Goal: Information Seeking & Learning: Learn about a topic

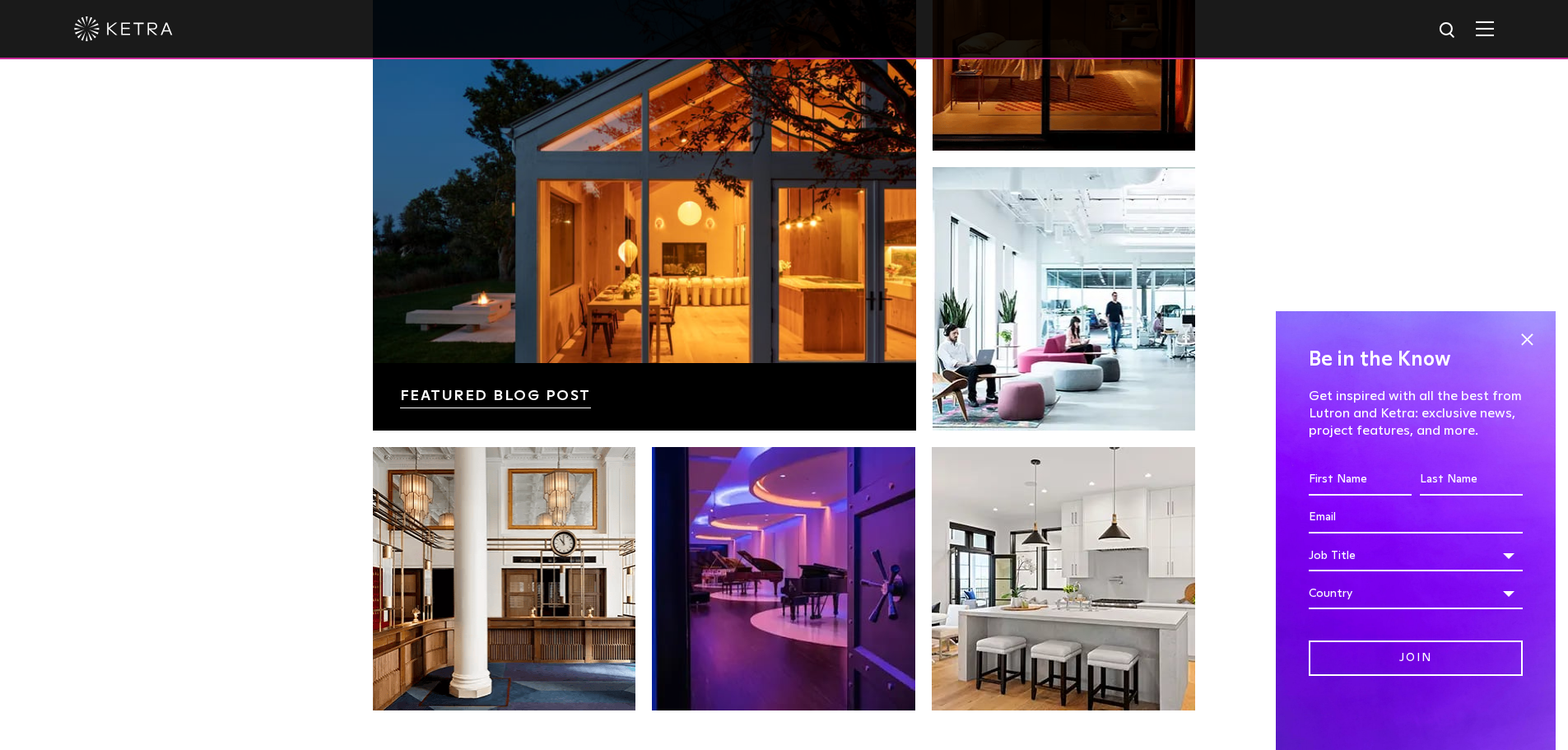
scroll to position [3045, 0]
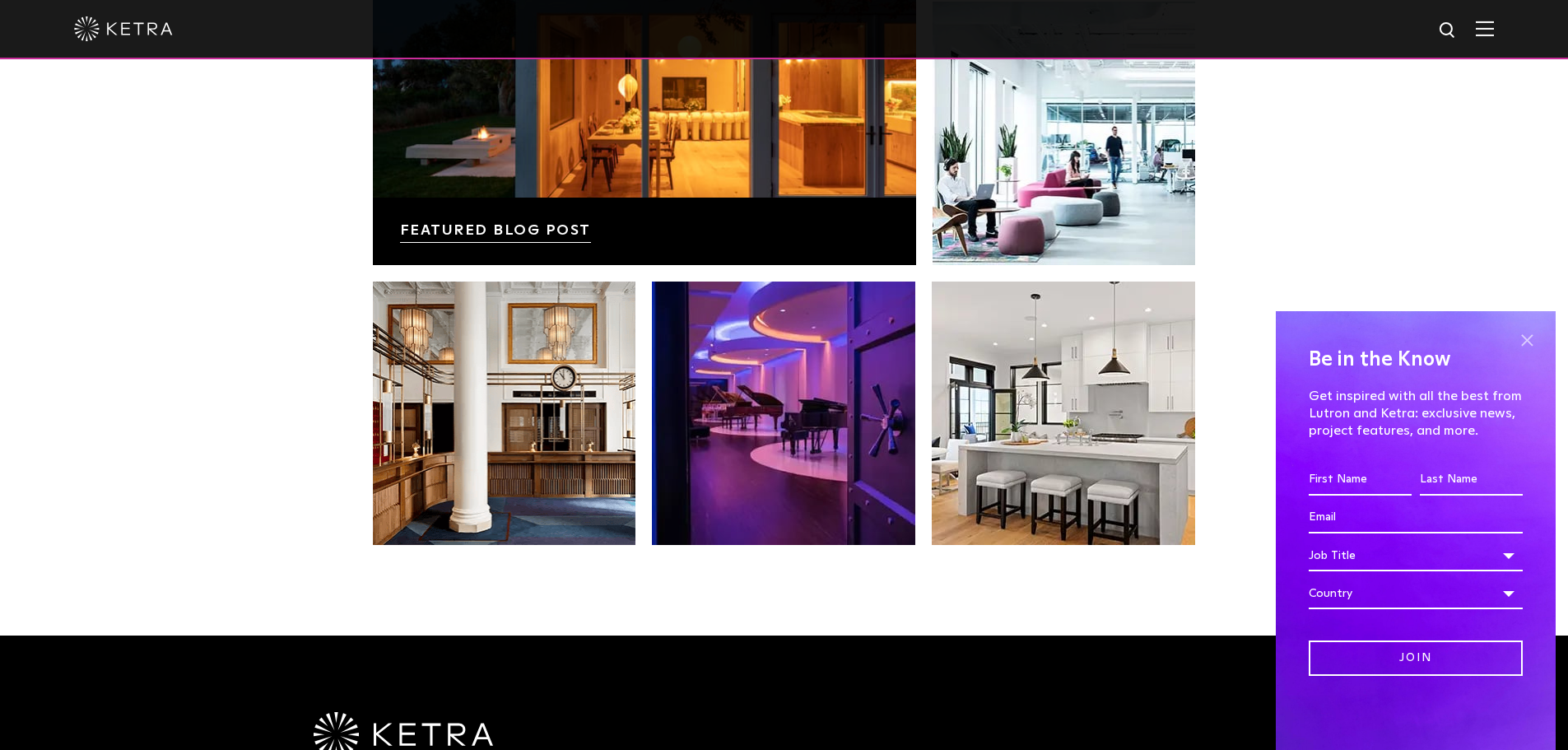
click at [1525, 333] on span at bounding box center [1527, 339] width 24 height 24
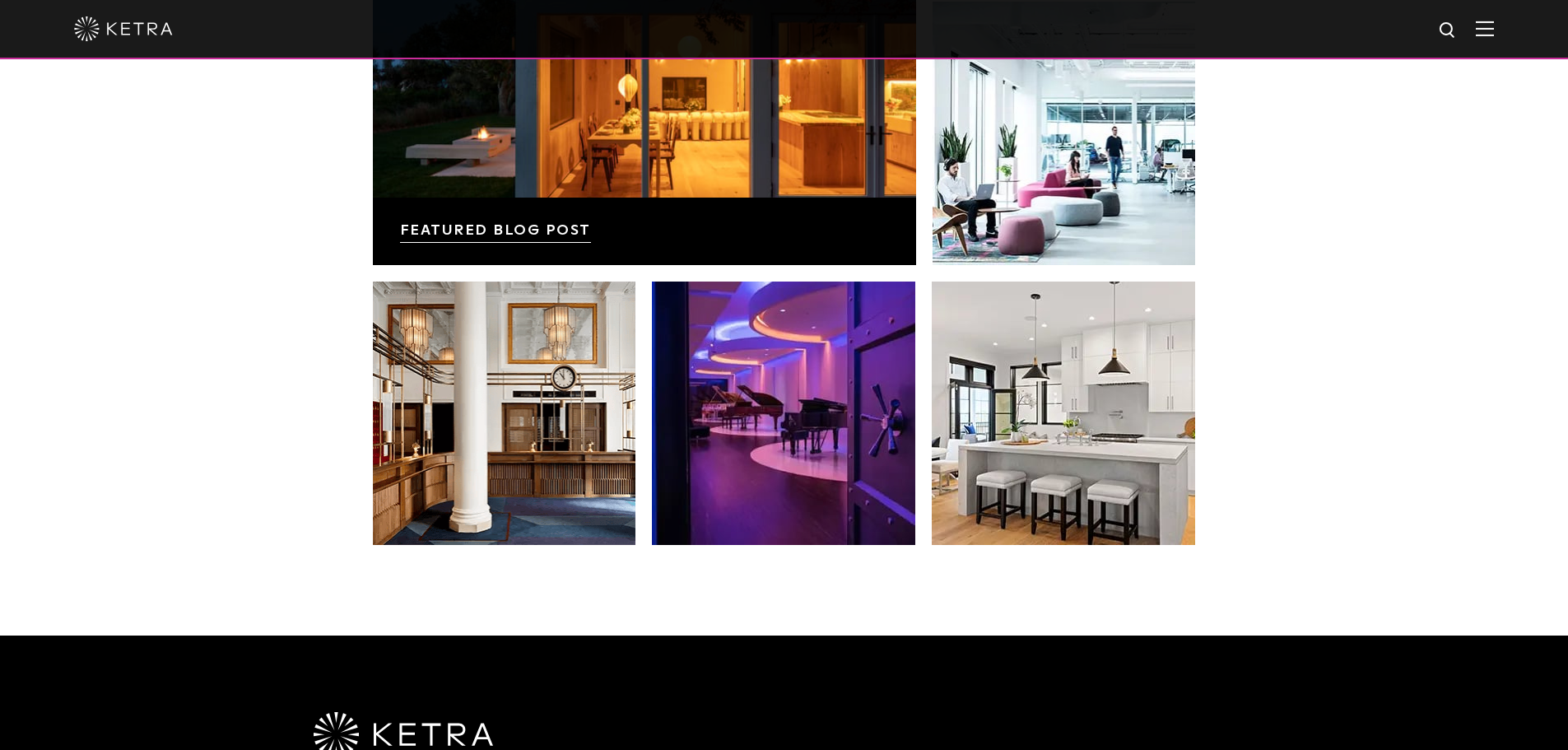
click at [1490, 30] on img at bounding box center [1485, 28] width 19 height 16
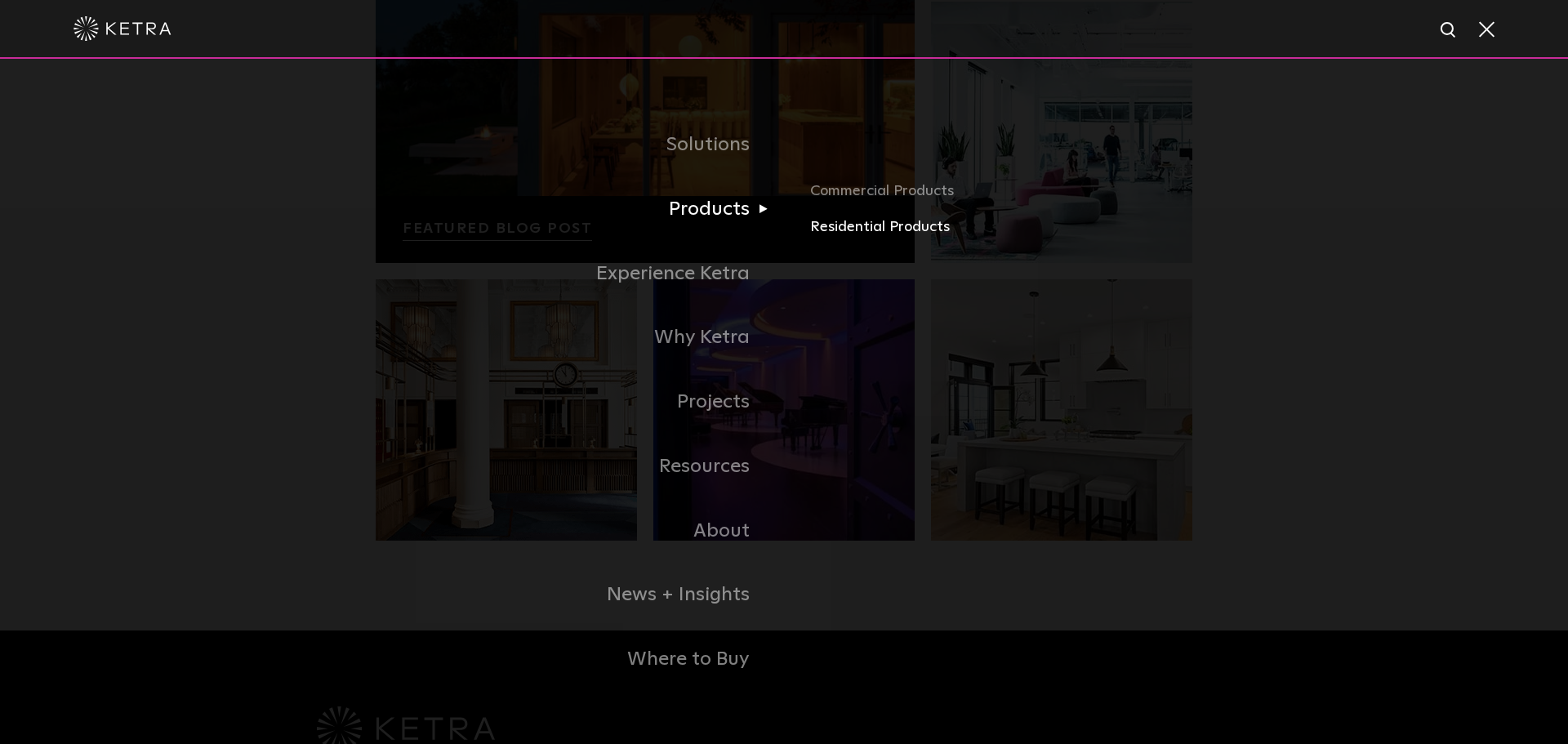
click at [836, 232] on link "Residential Products" at bounding box center [1001, 227] width 382 height 23
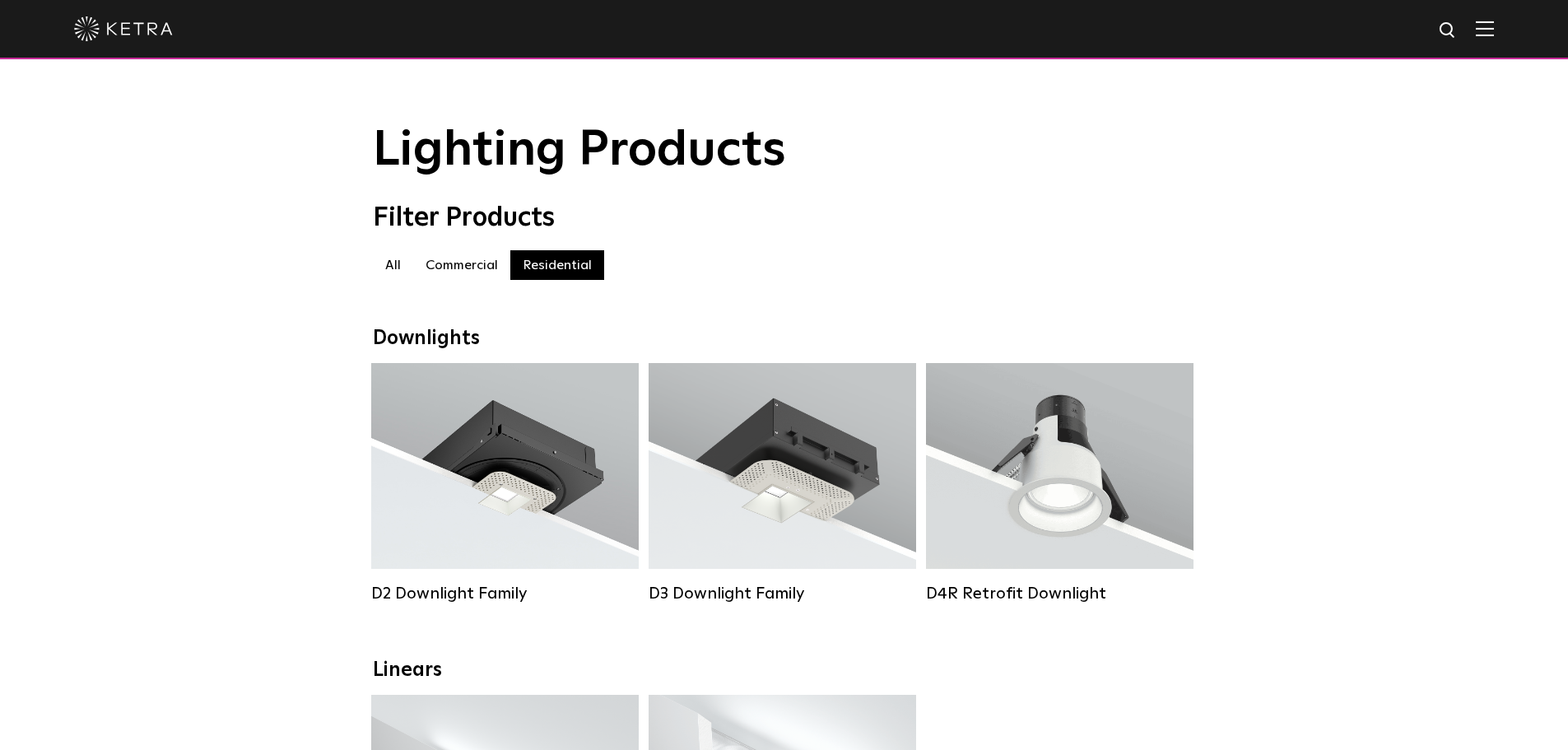
drag, startPoint x: 475, startPoint y: 342, endPoint x: 534, endPoint y: 329, distance: 60.4
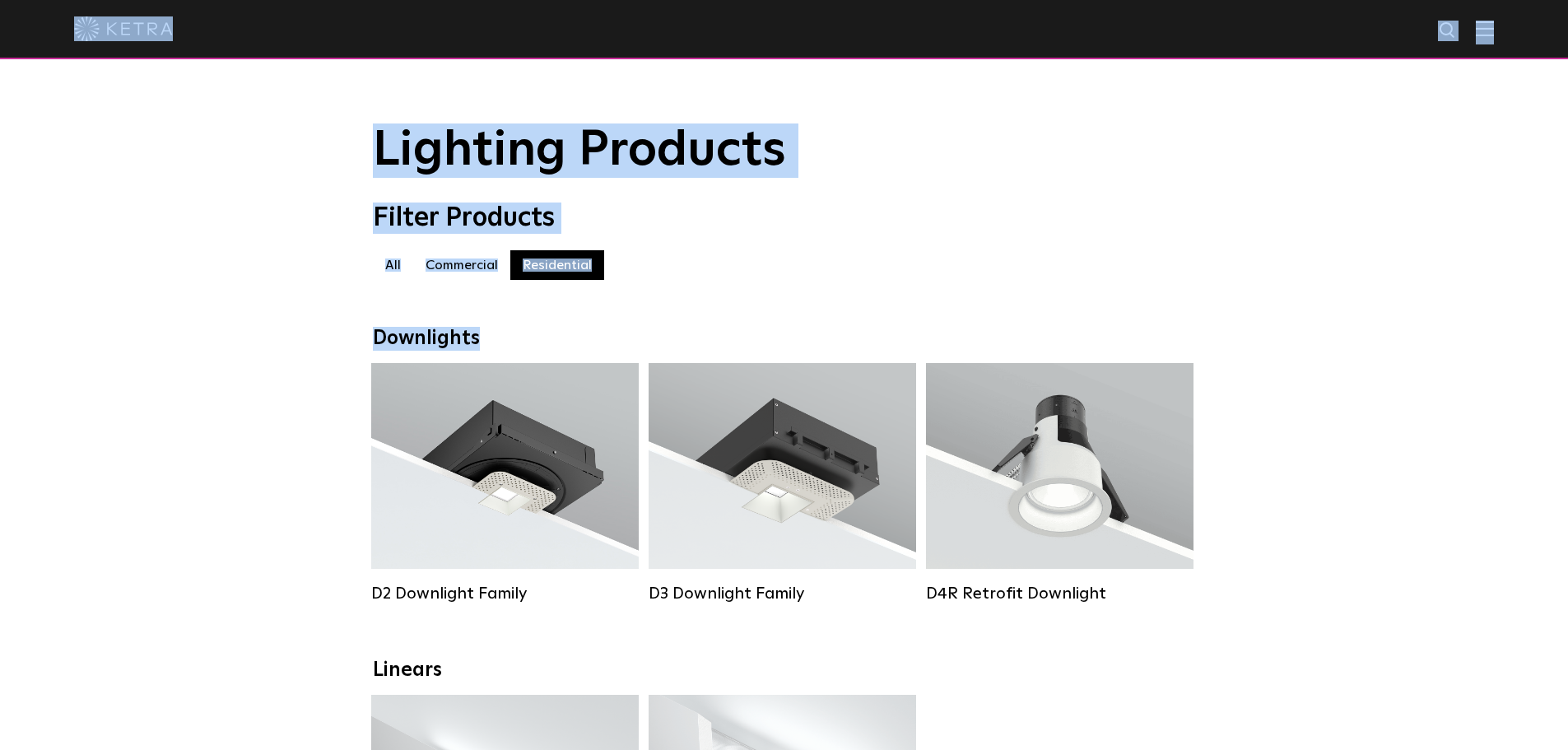
drag, startPoint x: 508, startPoint y: 348, endPoint x: 277, endPoint y: 60, distance: 369.2
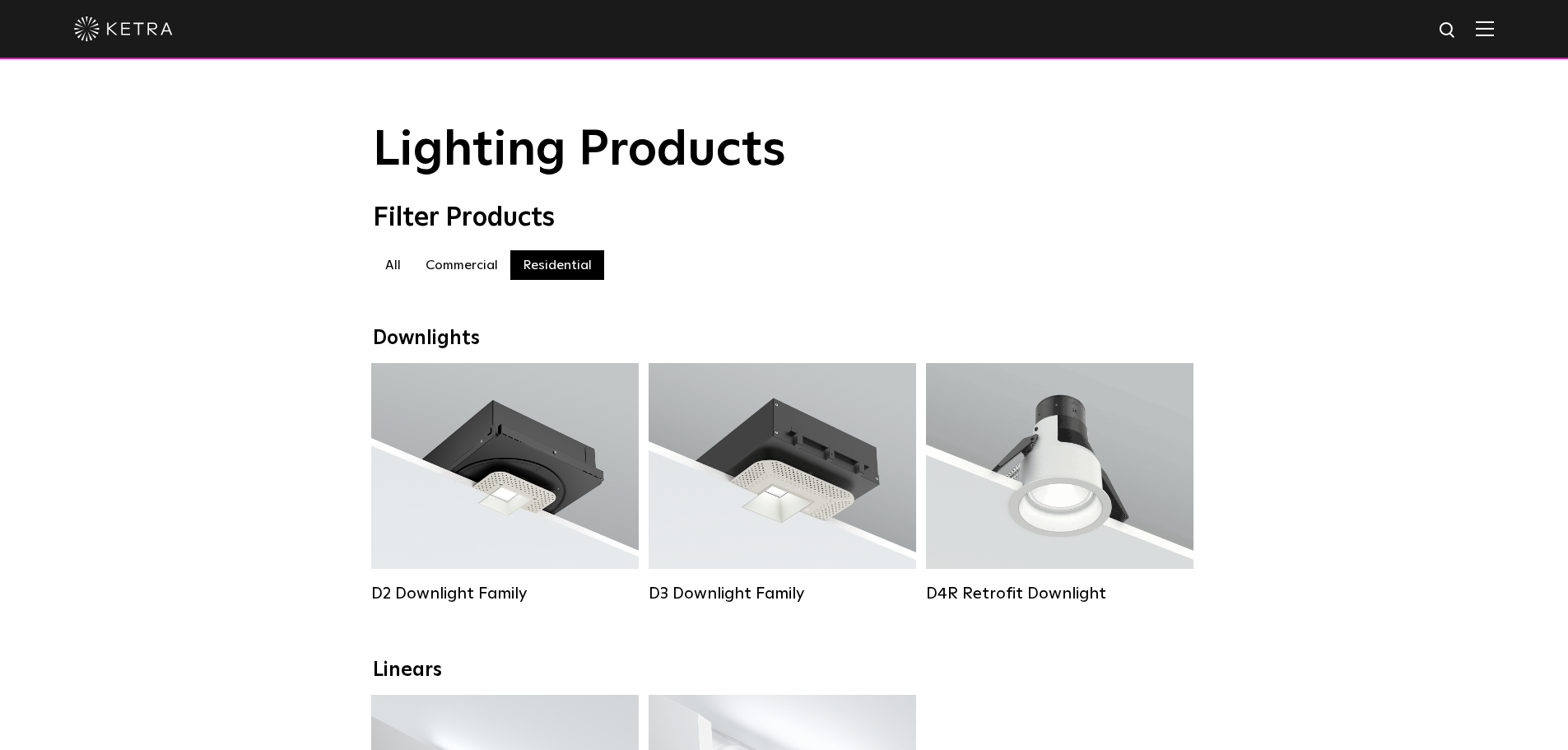
click at [626, 169] on span "Lighting Products" at bounding box center [579, 151] width 413 height 49
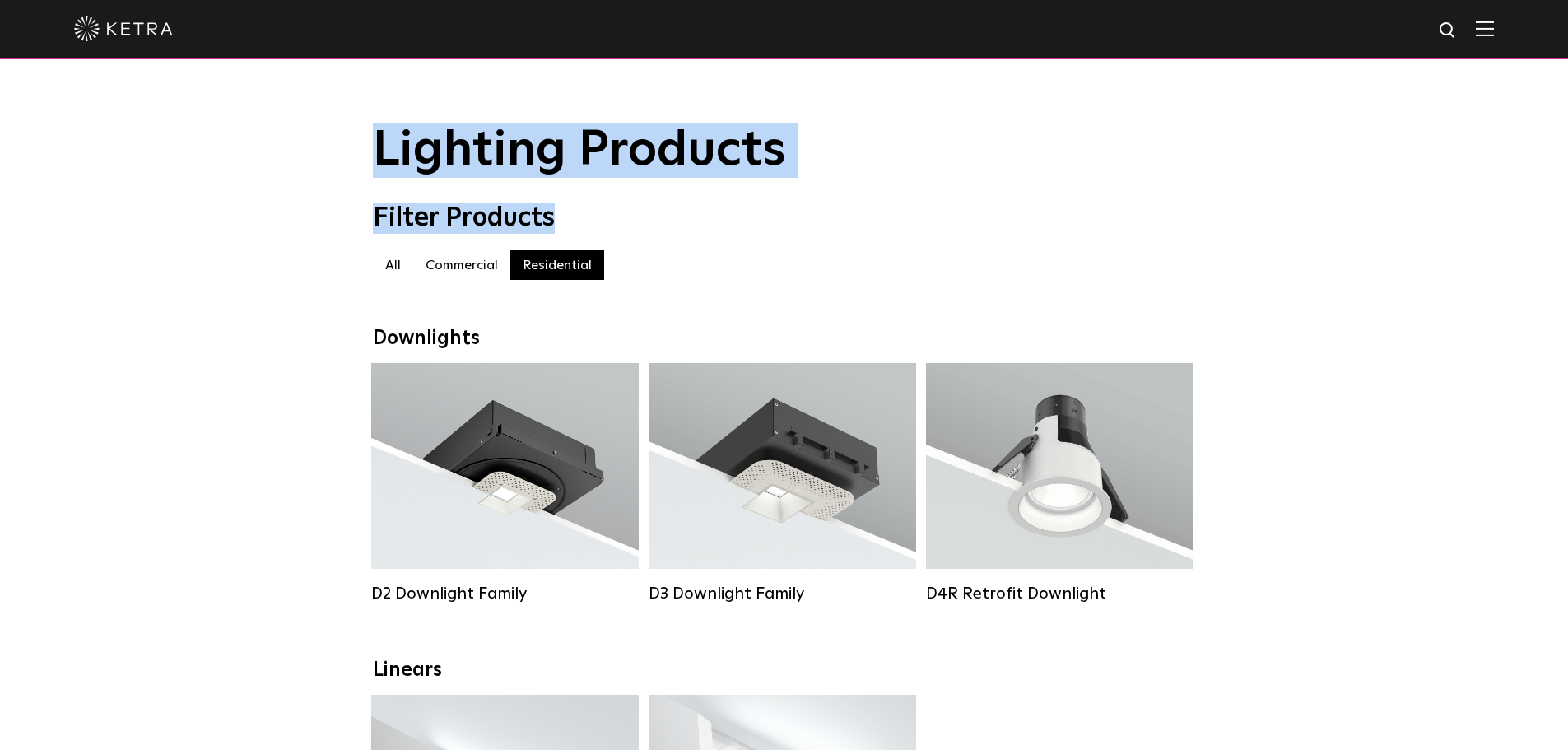
drag, startPoint x: 522, startPoint y: 218, endPoint x: 323, endPoint y: 103, distance: 229.8
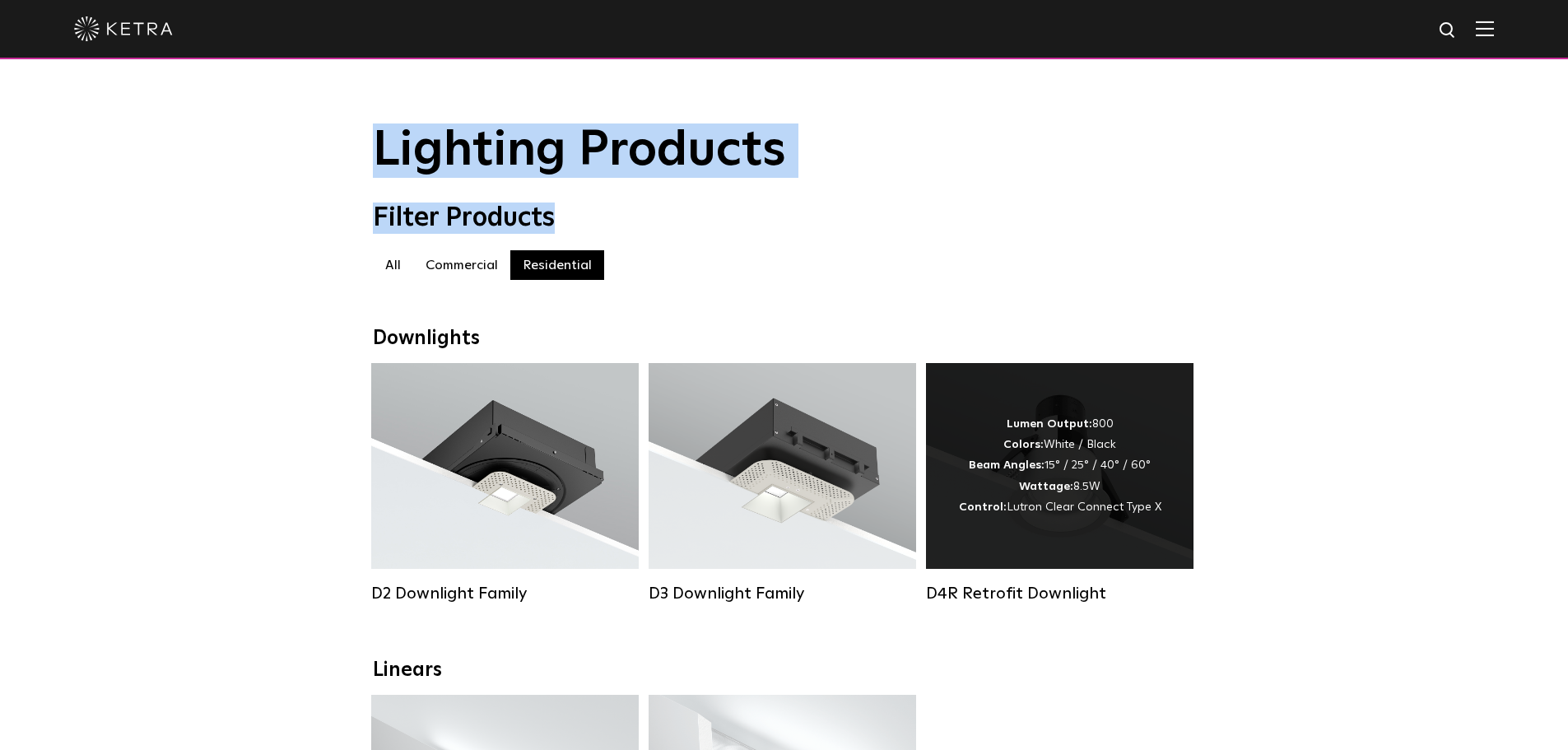
click at [1071, 467] on div "Lumen Output: 800 Colors: White / Black Beam Angles: 15° / 25° / 40° / 60° Watt…" at bounding box center [1059, 465] width 202 height 104
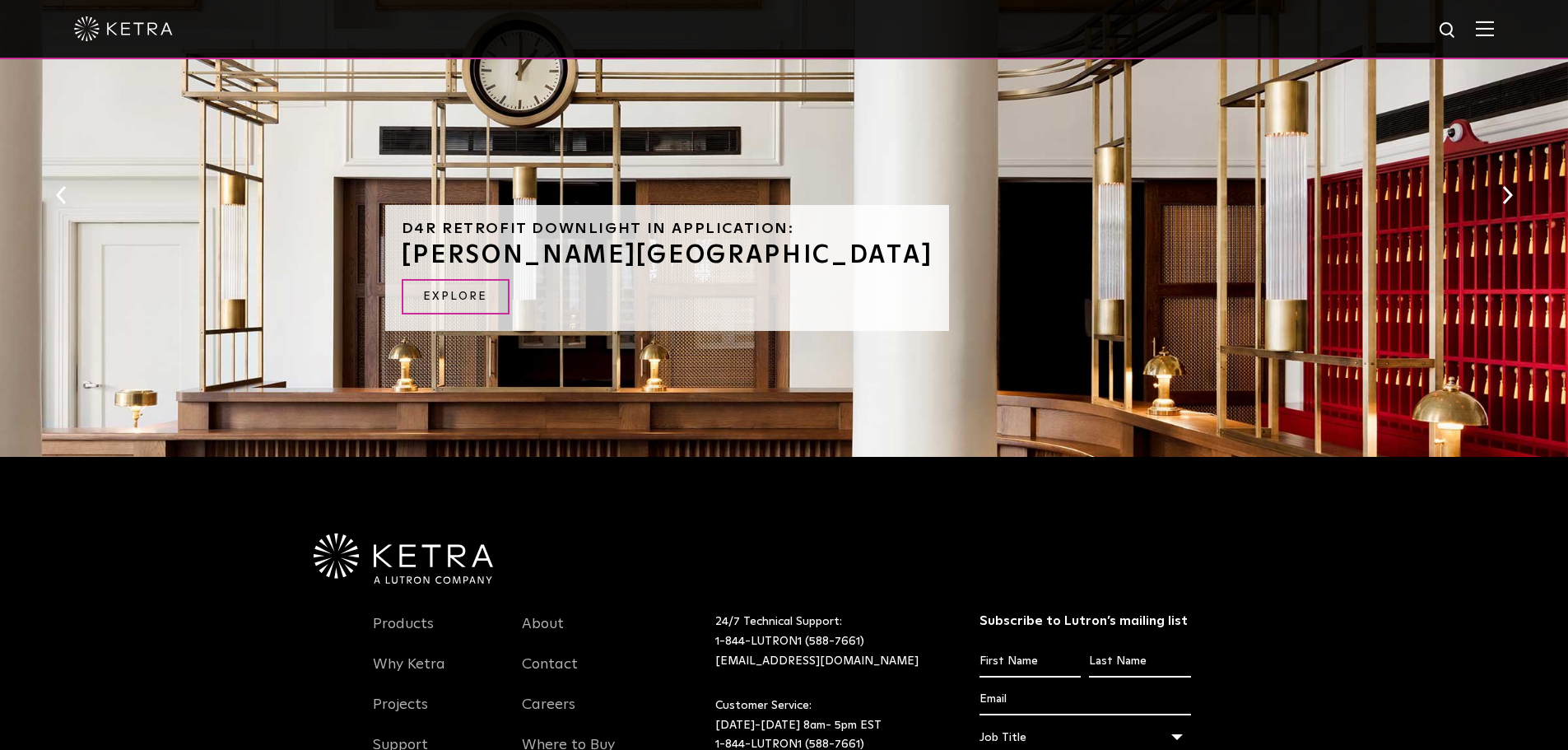
scroll to position [905, 0]
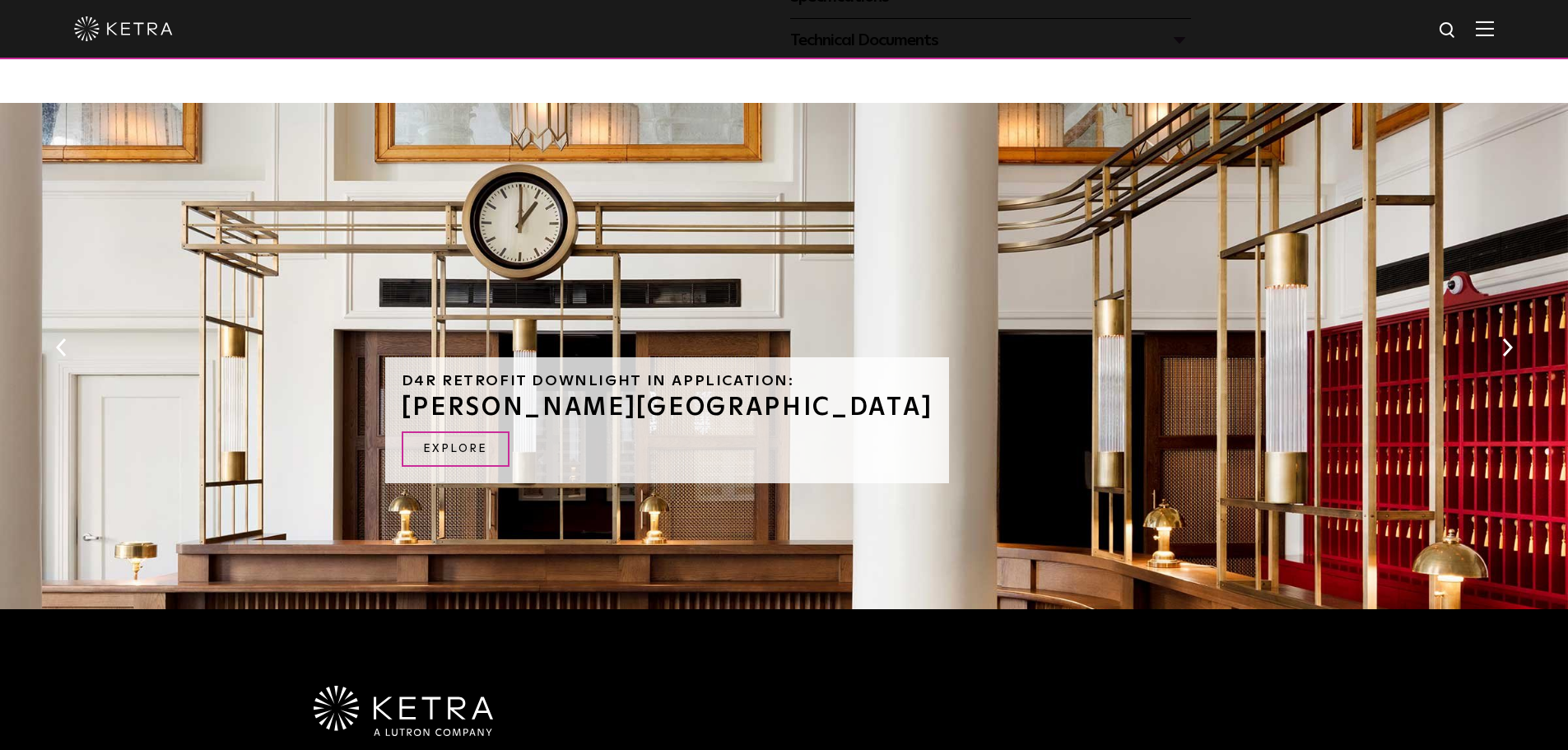
click at [1509, 339] on button "Next" at bounding box center [1507, 347] width 17 height 22
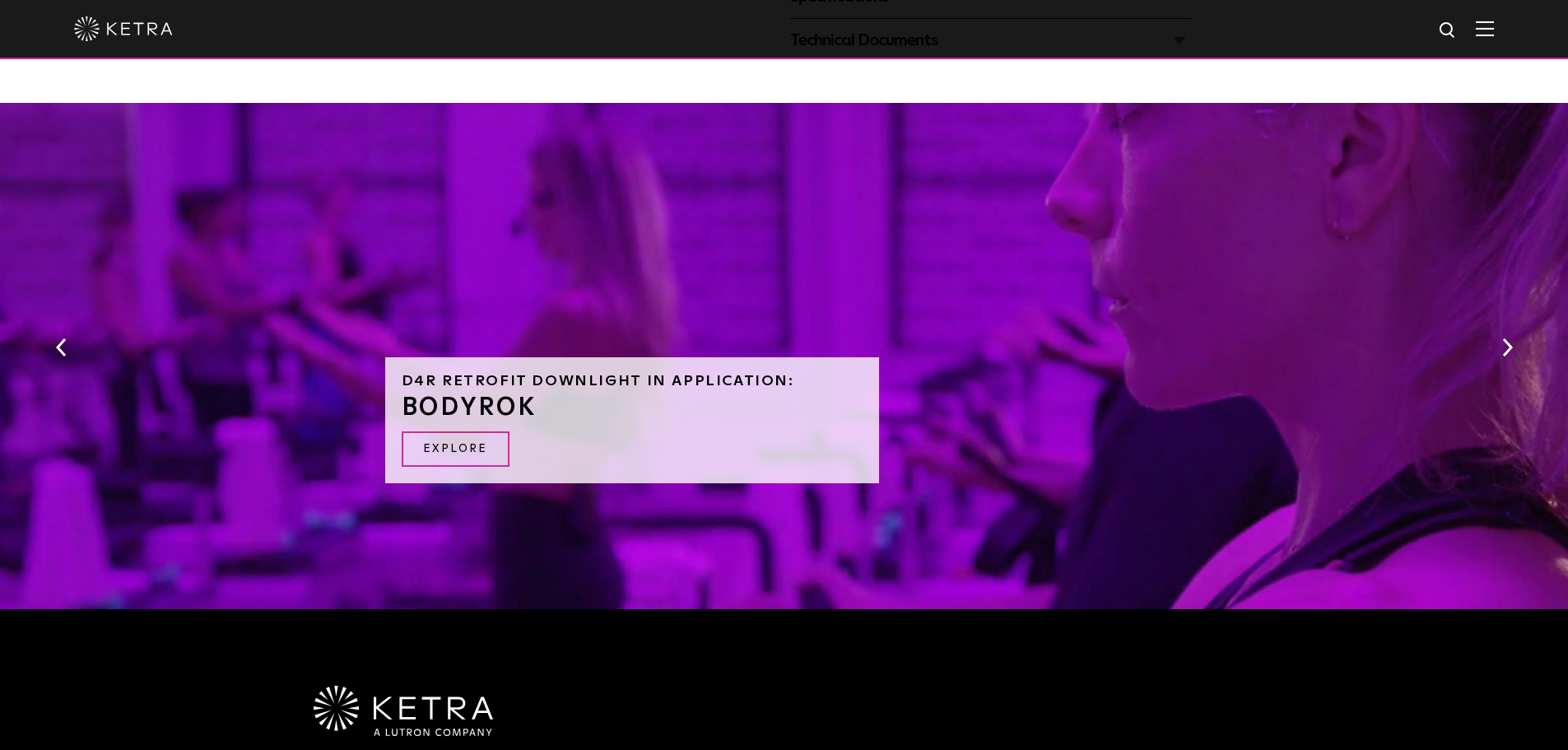
click at [1509, 339] on button "Next" at bounding box center [1507, 347] width 17 height 22
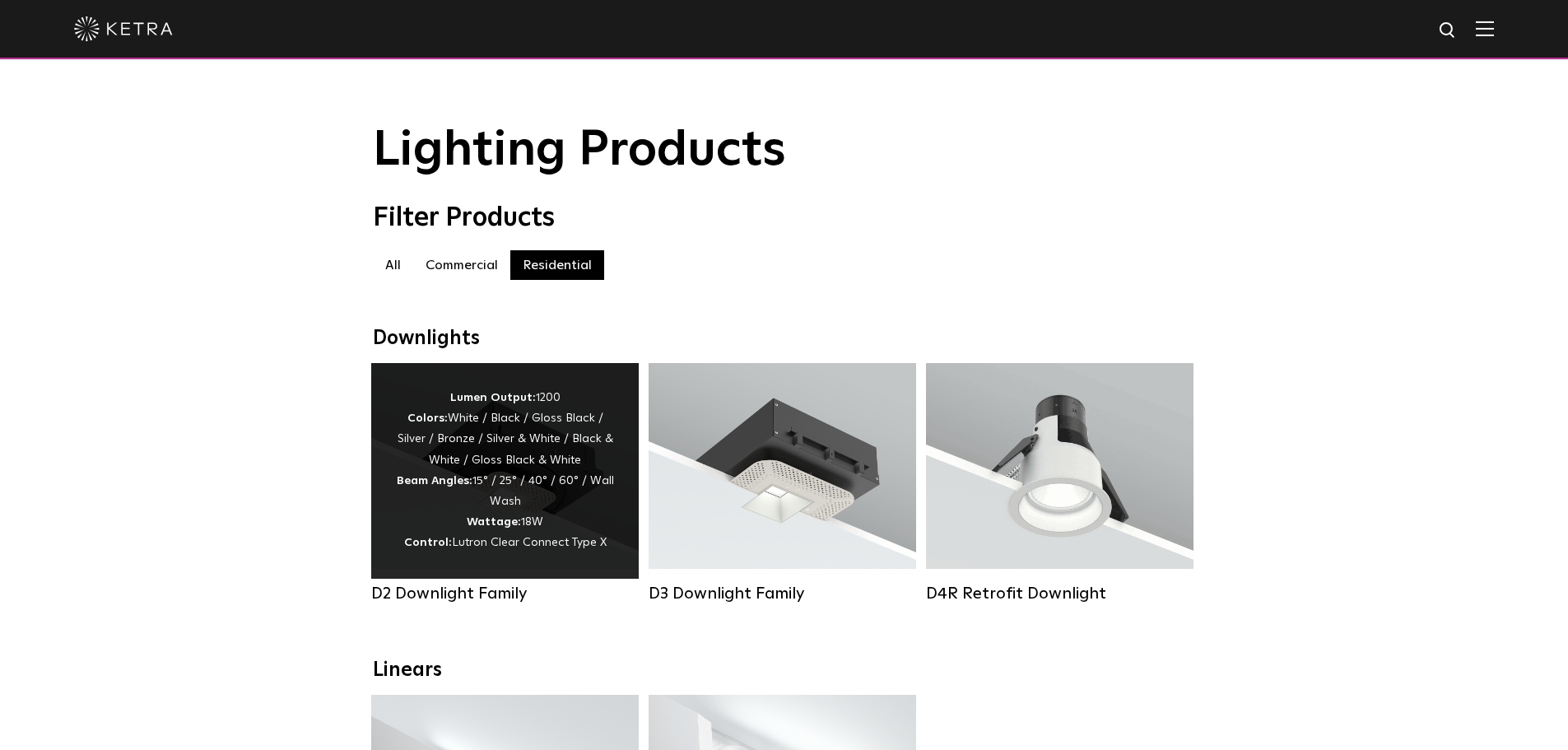
click at [544, 509] on div "Lumen Output: 1200 Colors: White / Black / Gloss Black / Silver / Bronze / Silv…" at bounding box center [505, 470] width 218 height 166
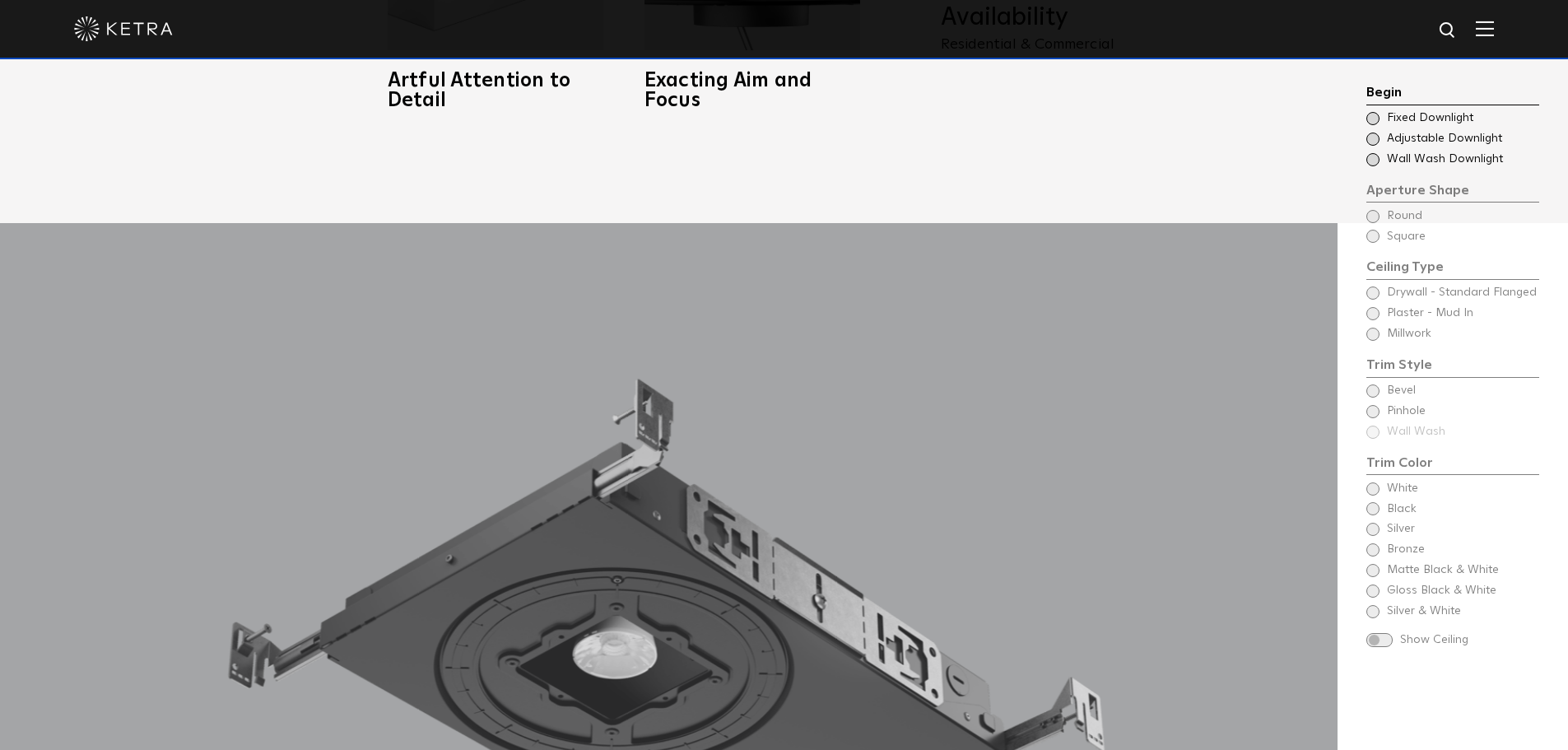
scroll to position [1564, 0]
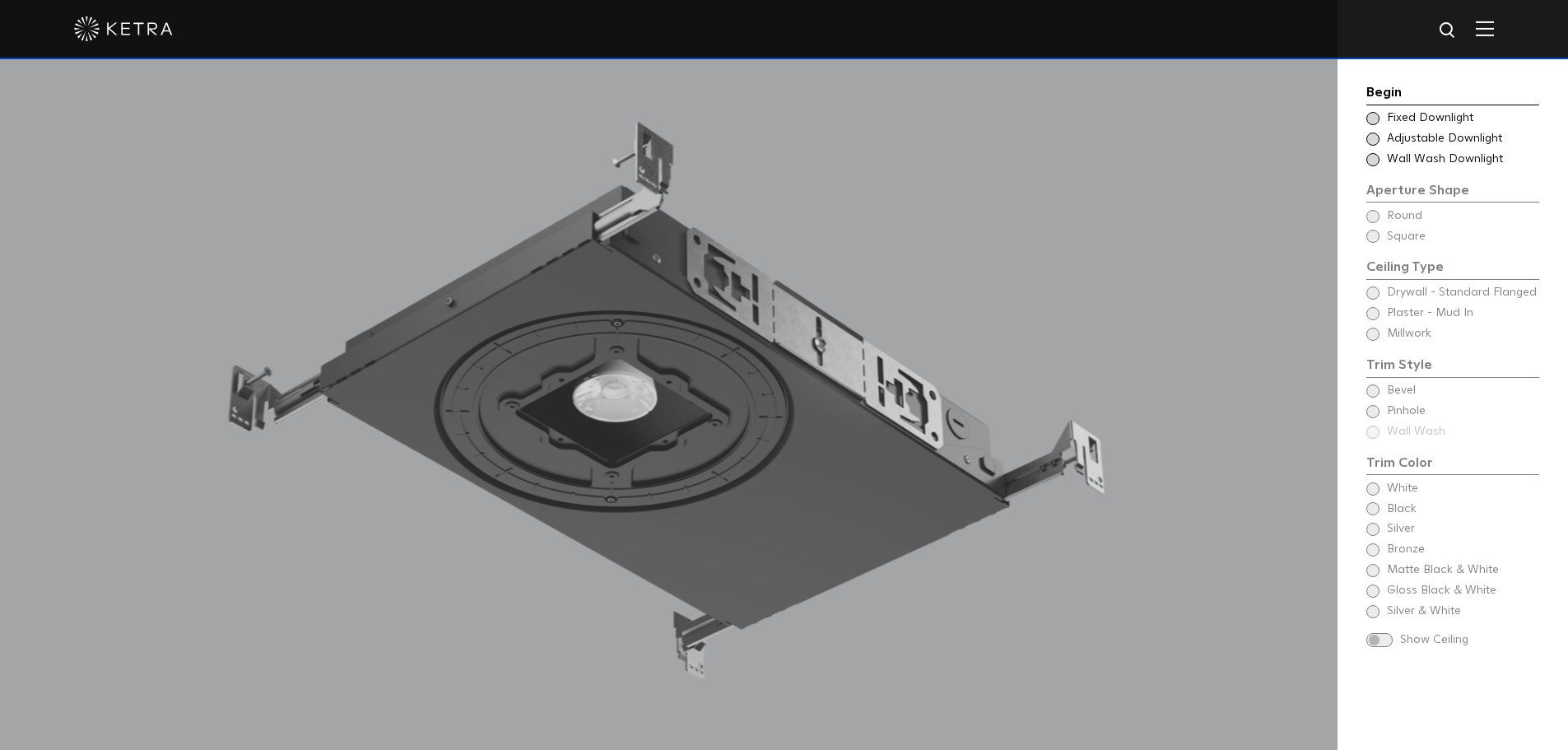
click at [1426, 120] on span "Fixed Downlight" at bounding box center [1462, 118] width 151 height 17
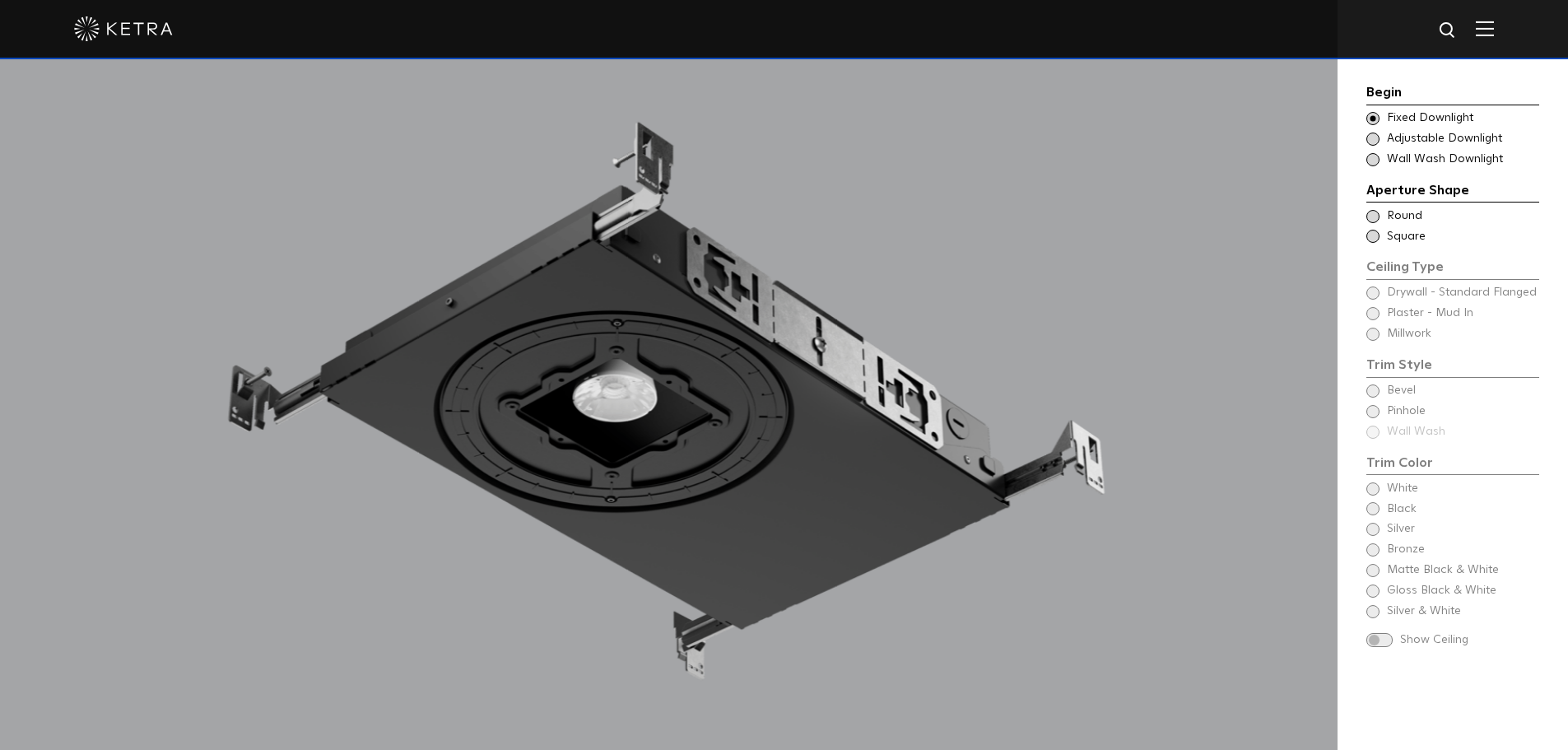
click at [1430, 139] on span "Adjustable Downlight" at bounding box center [1462, 139] width 151 height 17
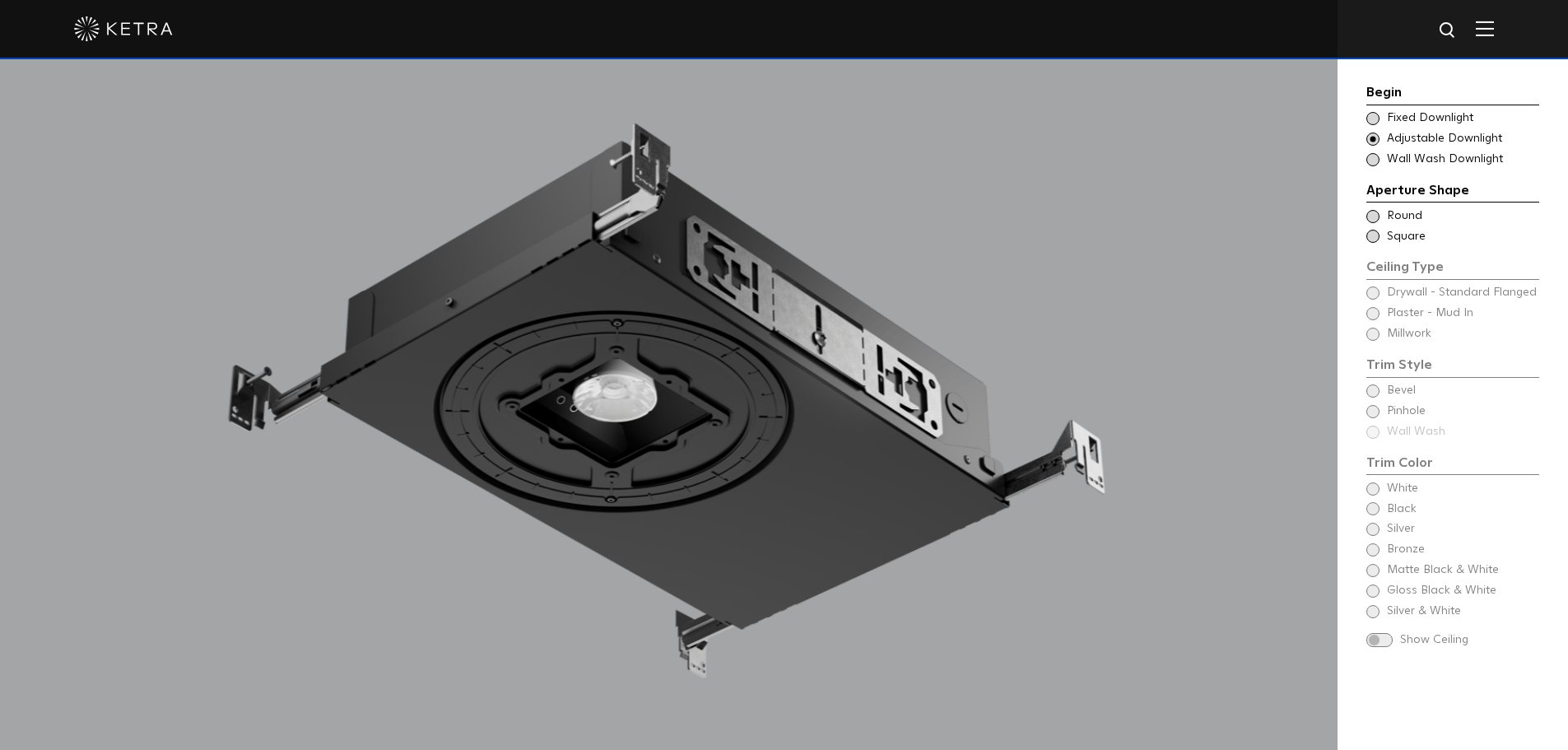
click at [1423, 158] on span "Wall Wash Downlight" at bounding box center [1462, 159] width 151 height 17
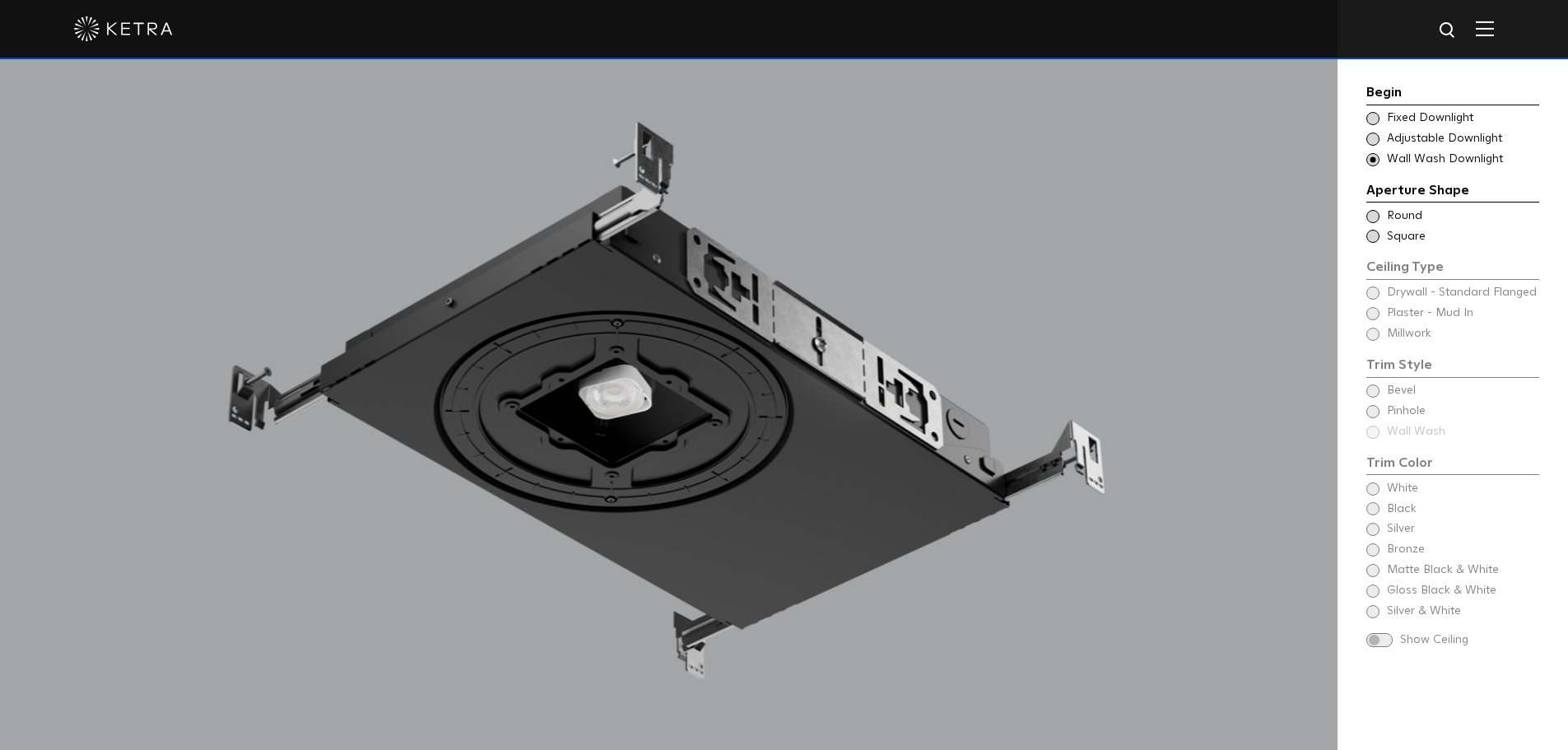
click at [1406, 208] on span "Round" at bounding box center [1462, 216] width 151 height 17
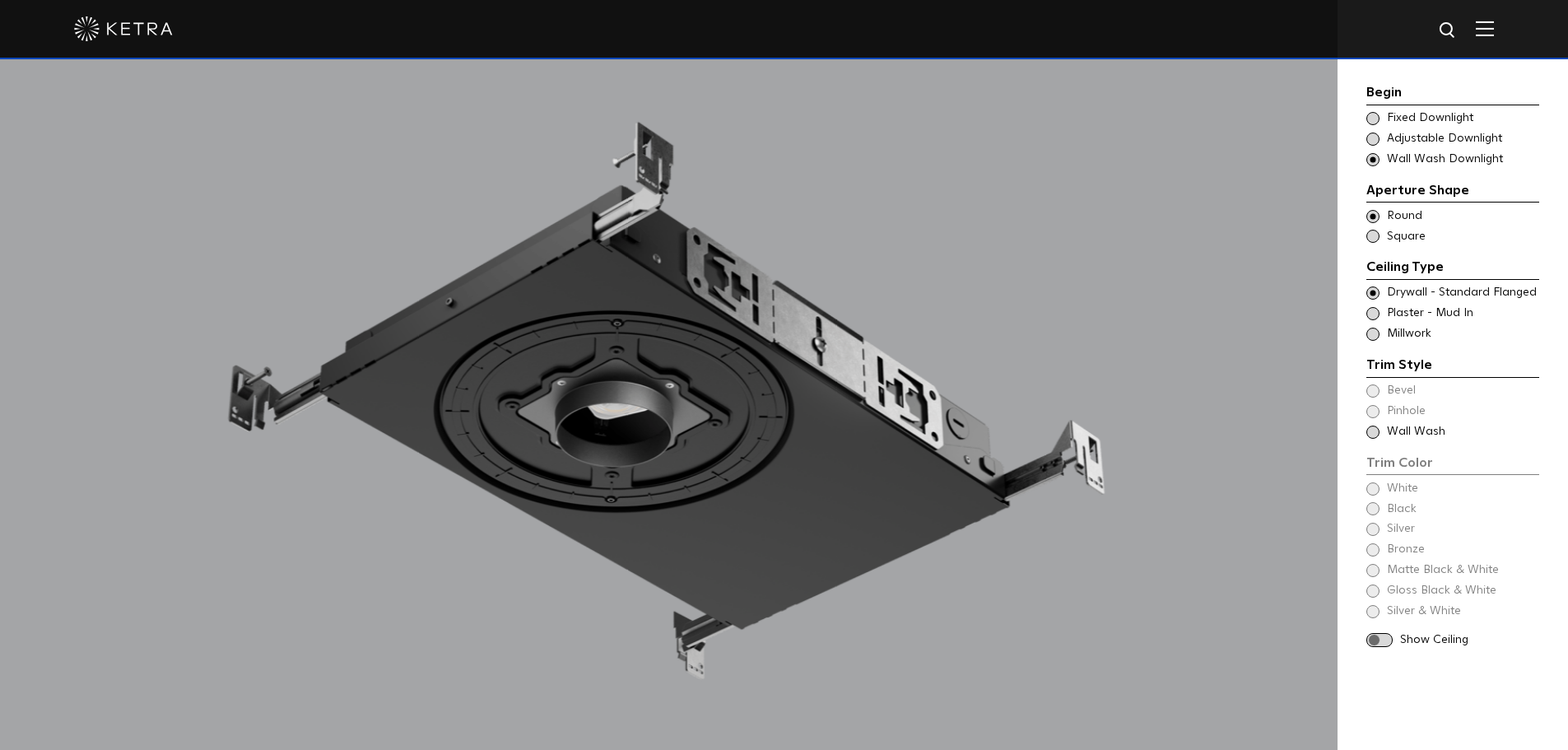
click at [1403, 221] on span "Round" at bounding box center [1462, 216] width 151 height 17
click at [1401, 240] on span "Square" at bounding box center [1462, 237] width 151 height 17
click at [1406, 314] on span "Plaster - Mud In" at bounding box center [1462, 313] width 151 height 17
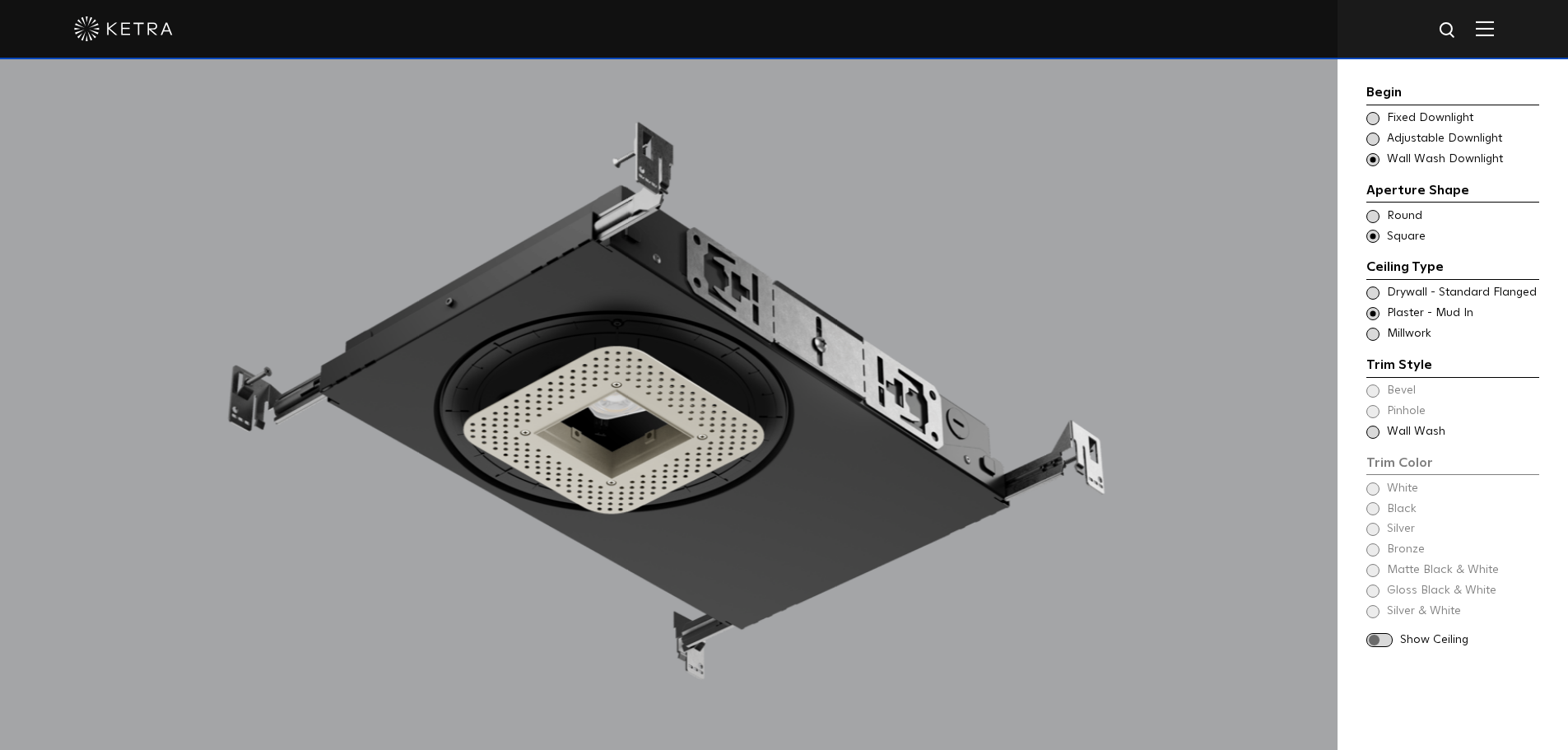
click at [1402, 336] on span "Millwork" at bounding box center [1462, 333] width 151 height 17
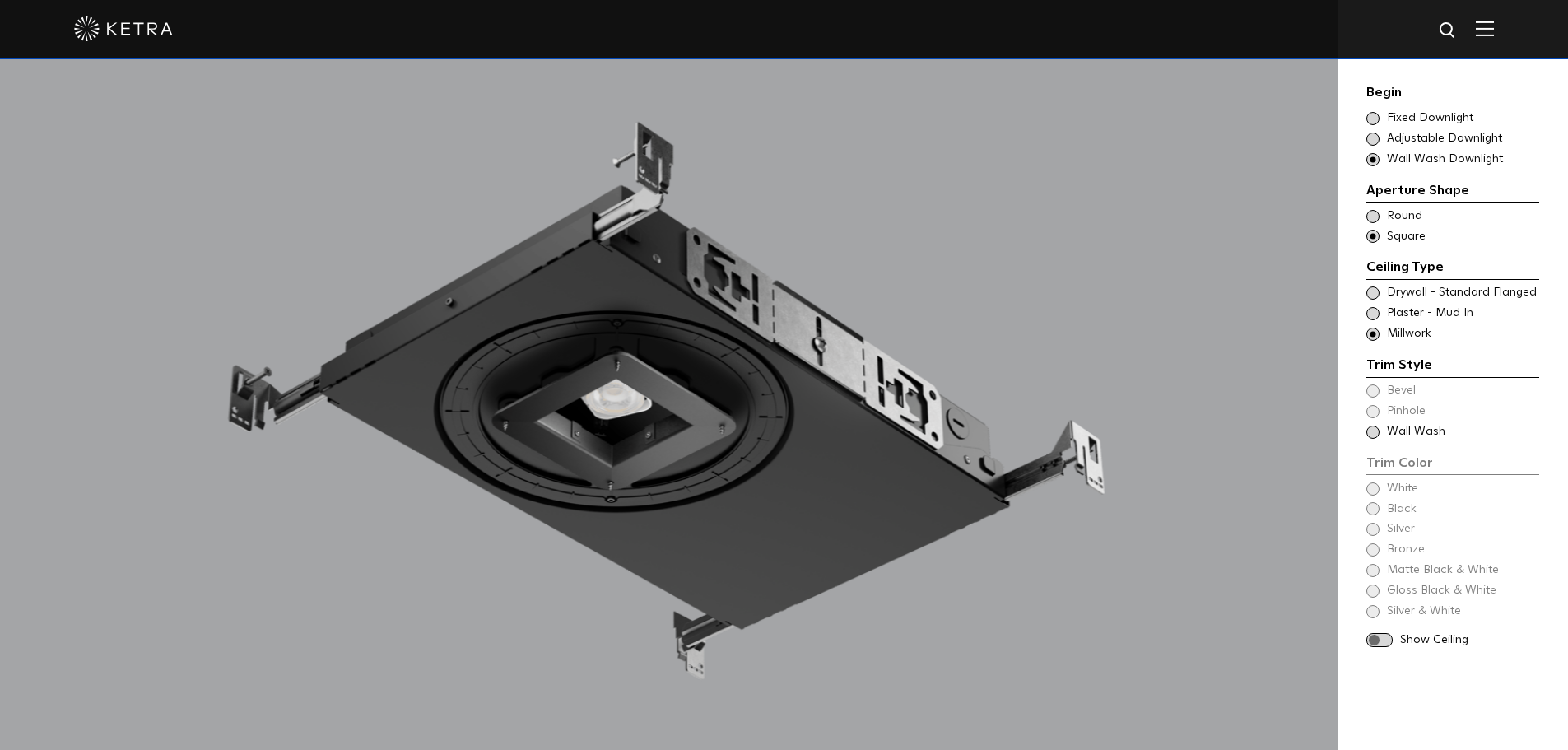
click at [1410, 430] on span "Wall Wash" at bounding box center [1462, 431] width 151 height 17
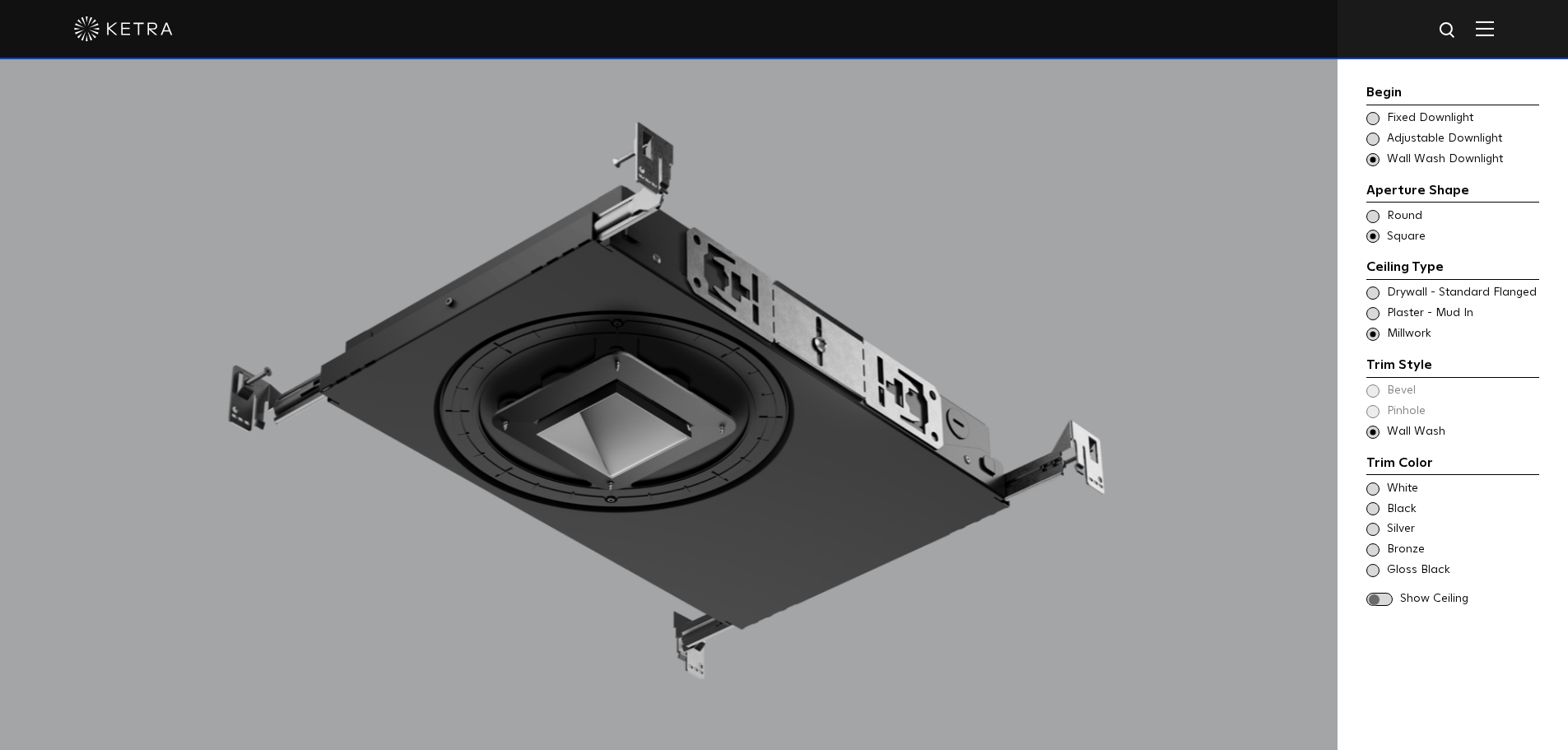
click at [1414, 312] on span "Plaster - Mud In" at bounding box center [1462, 313] width 151 height 17
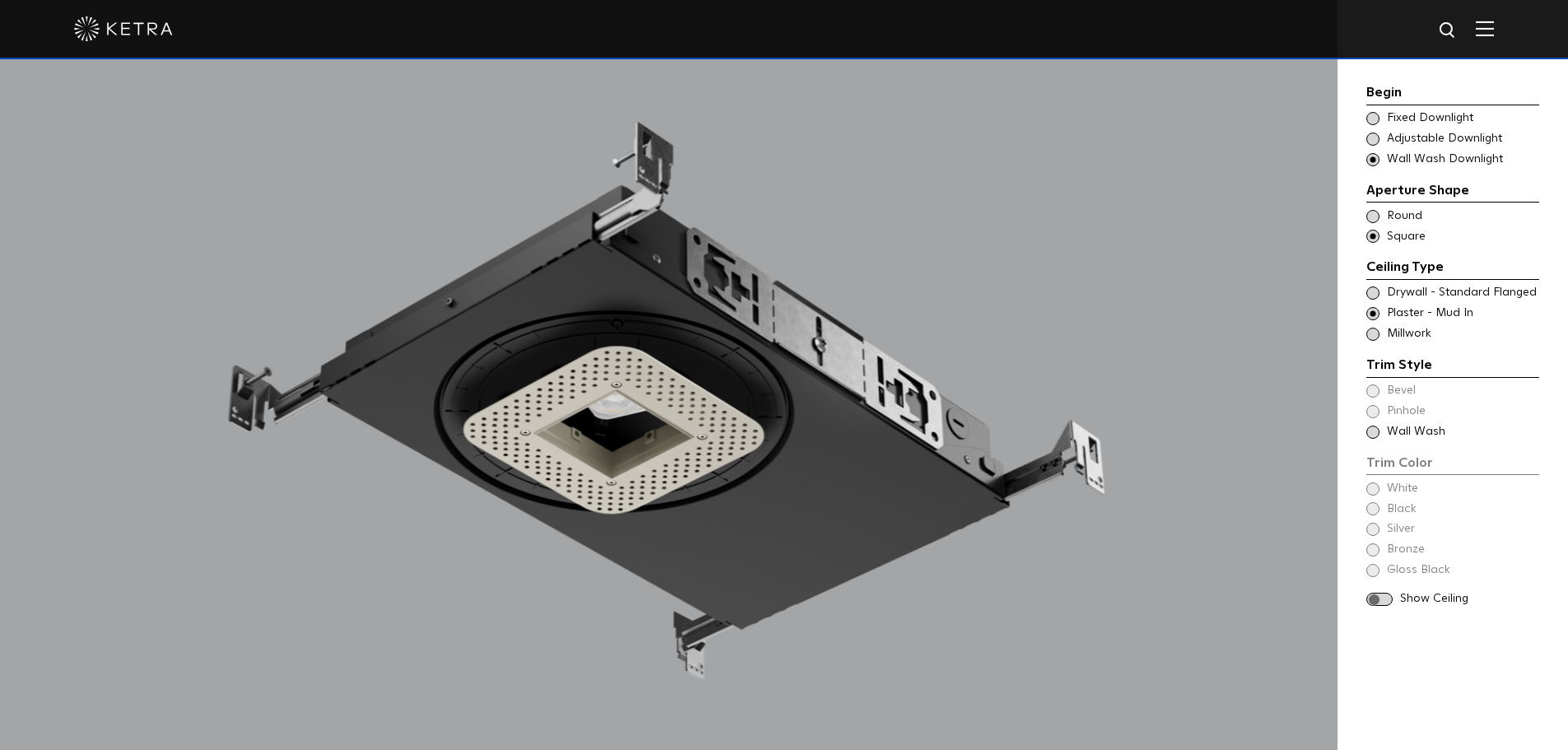
click at [1420, 291] on span "Drywall - Standard Flanged" at bounding box center [1462, 292] width 151 height 17
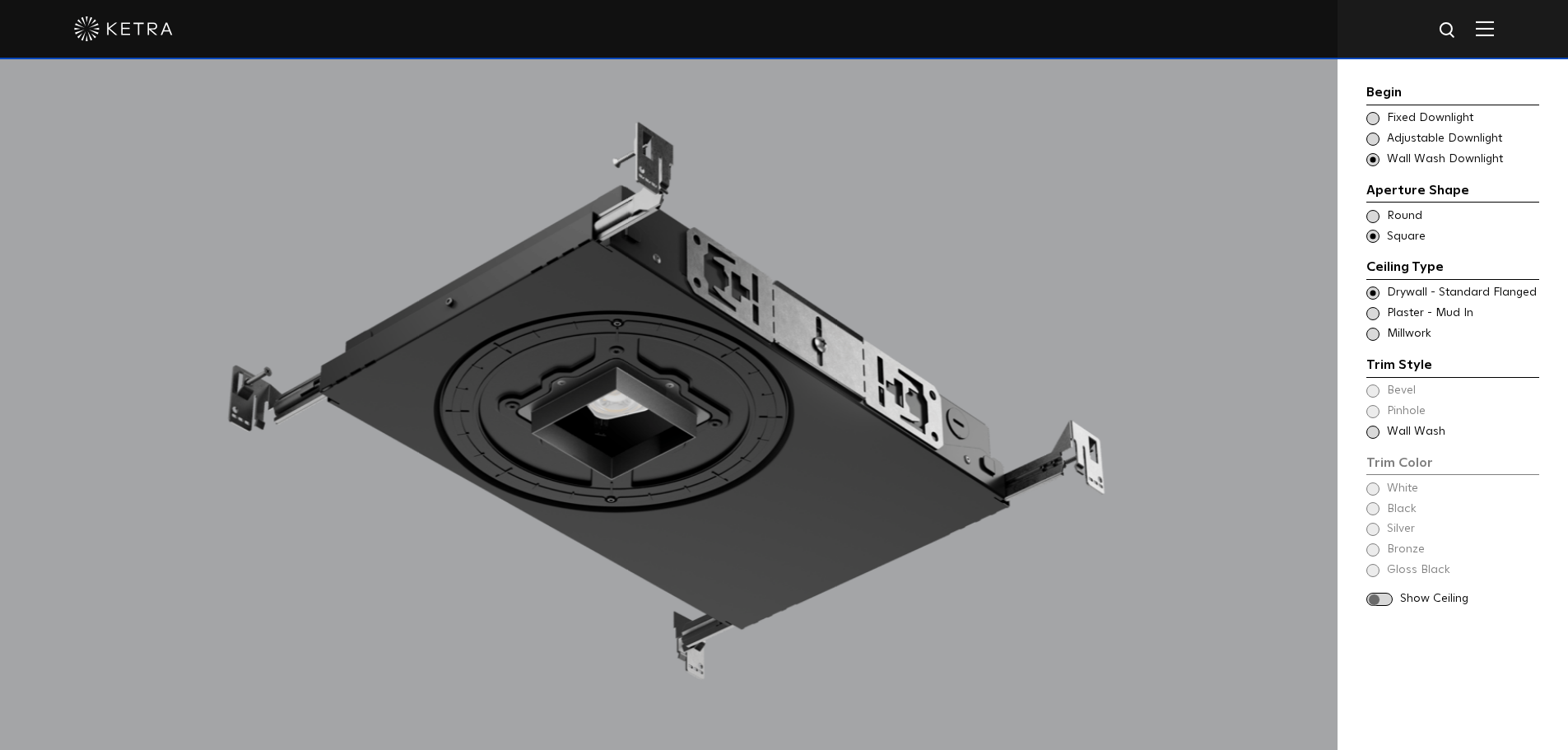
click at [1408, 126] on span "Fixed Downlight" at bounding box center [1462, 118] width 151 height 17
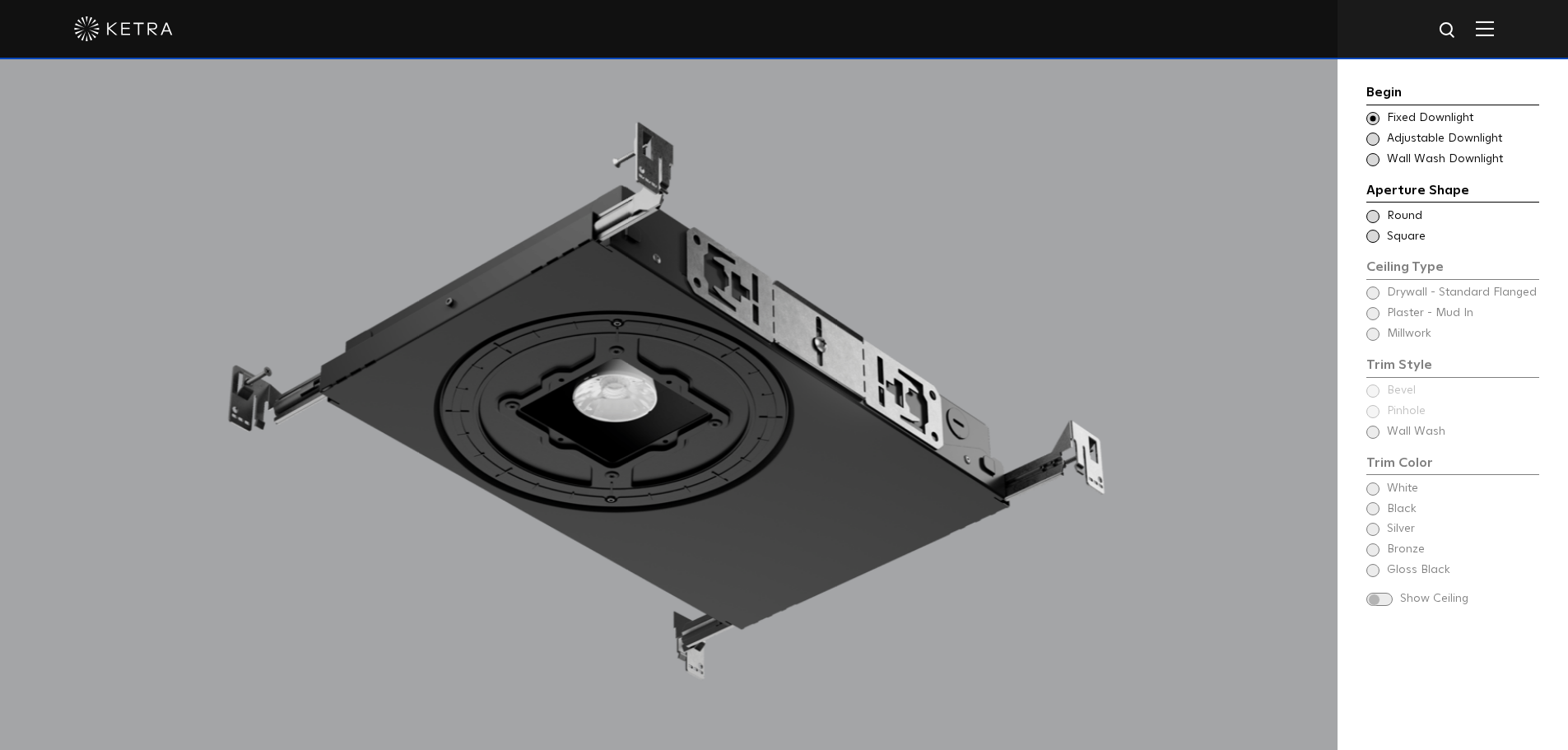
click at [1434, 138] on span "Adjustable Downlight" at bounding box center [1462, 139] width 151 height 17
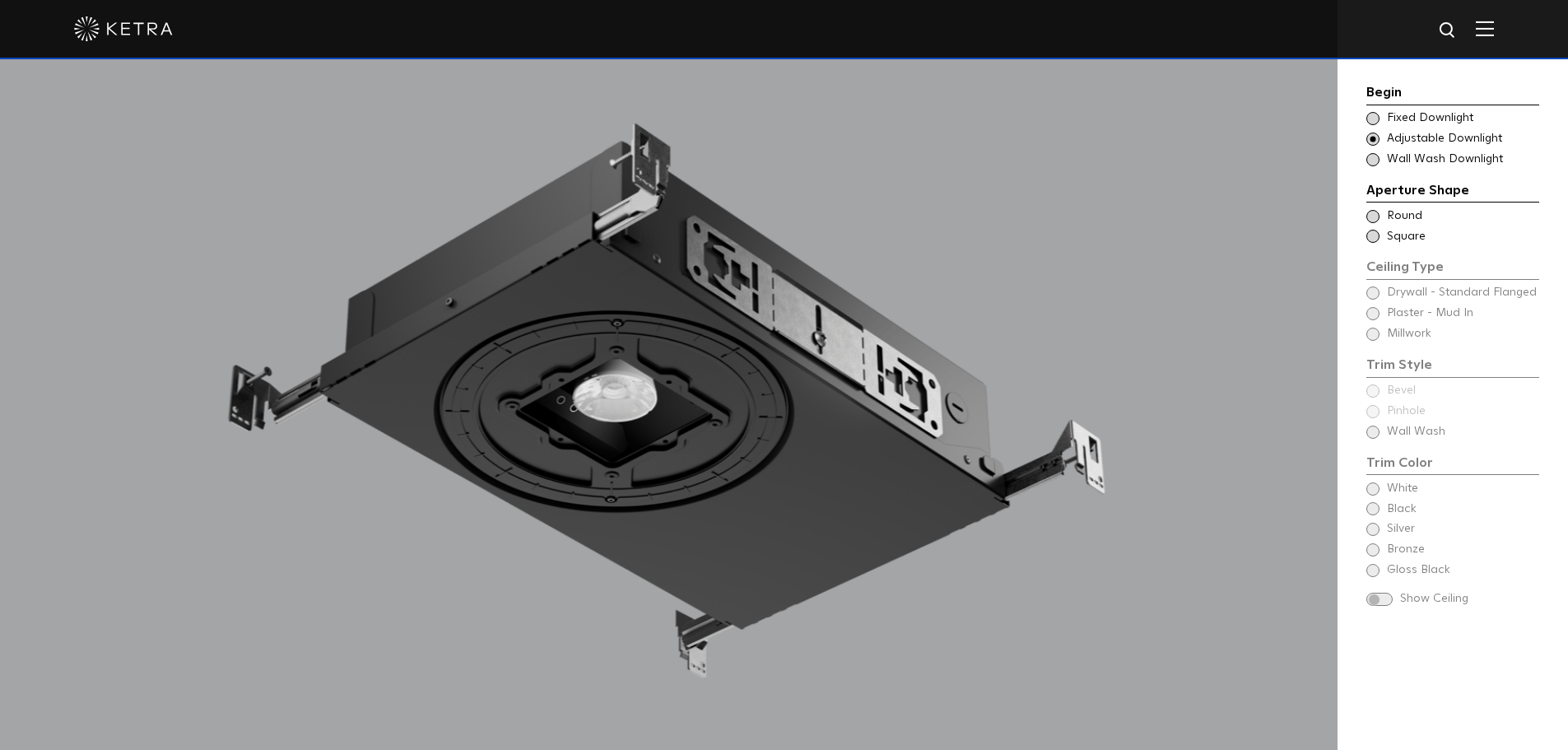
click at [1392, 392] on div "Begin Choose Aperture Shape Fixed Downlight Choose Aperture Shape Adjustable Do…" at bounding box center [1453, 346] width 173 height 529
click at [1411, 162] on span "Wall Wash Downlight" at bounding box center [1462, 159] width 151 height 17
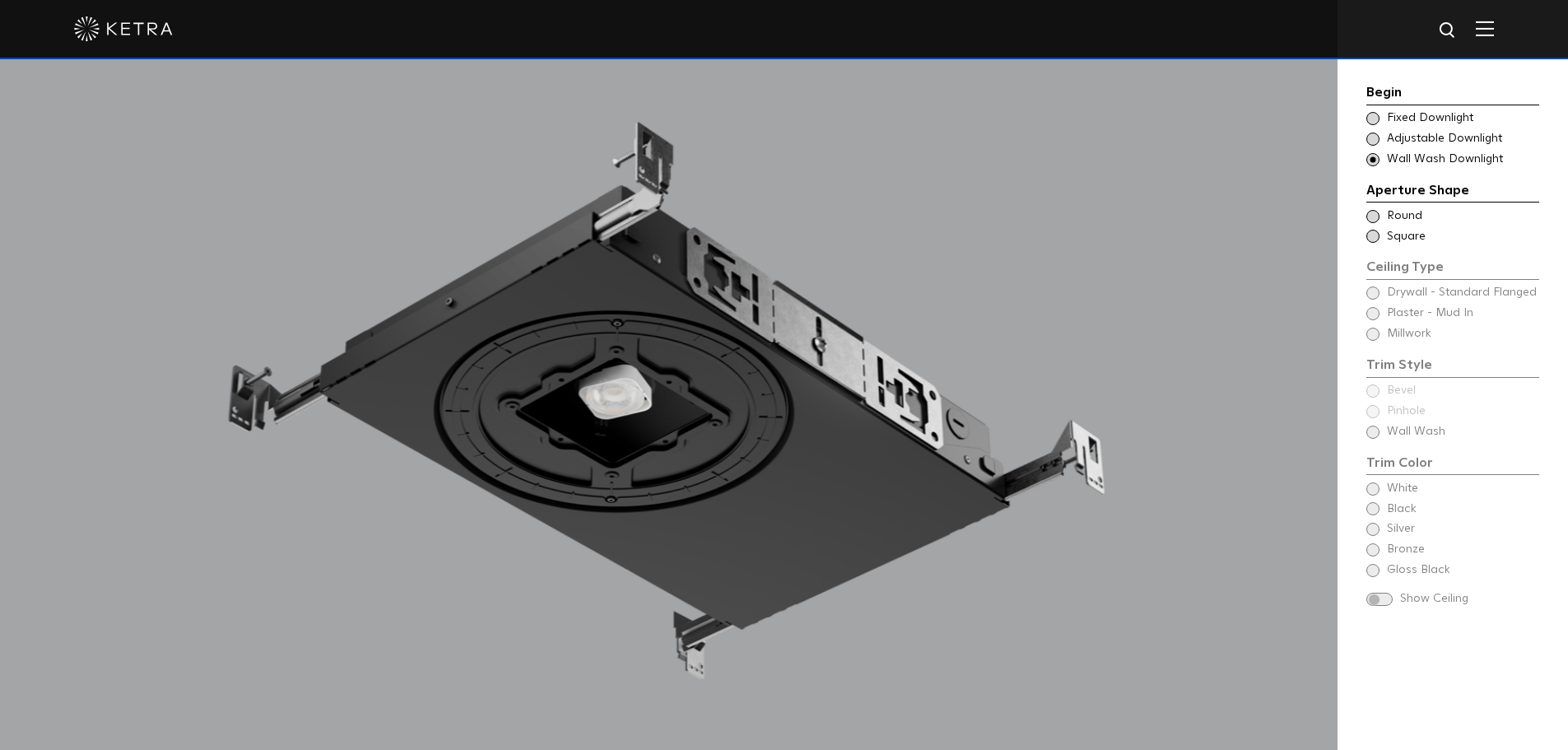
click at [1413, 131] on span "Adjustable Downlight" at bounding box center [1462, 139] width 151 height 17
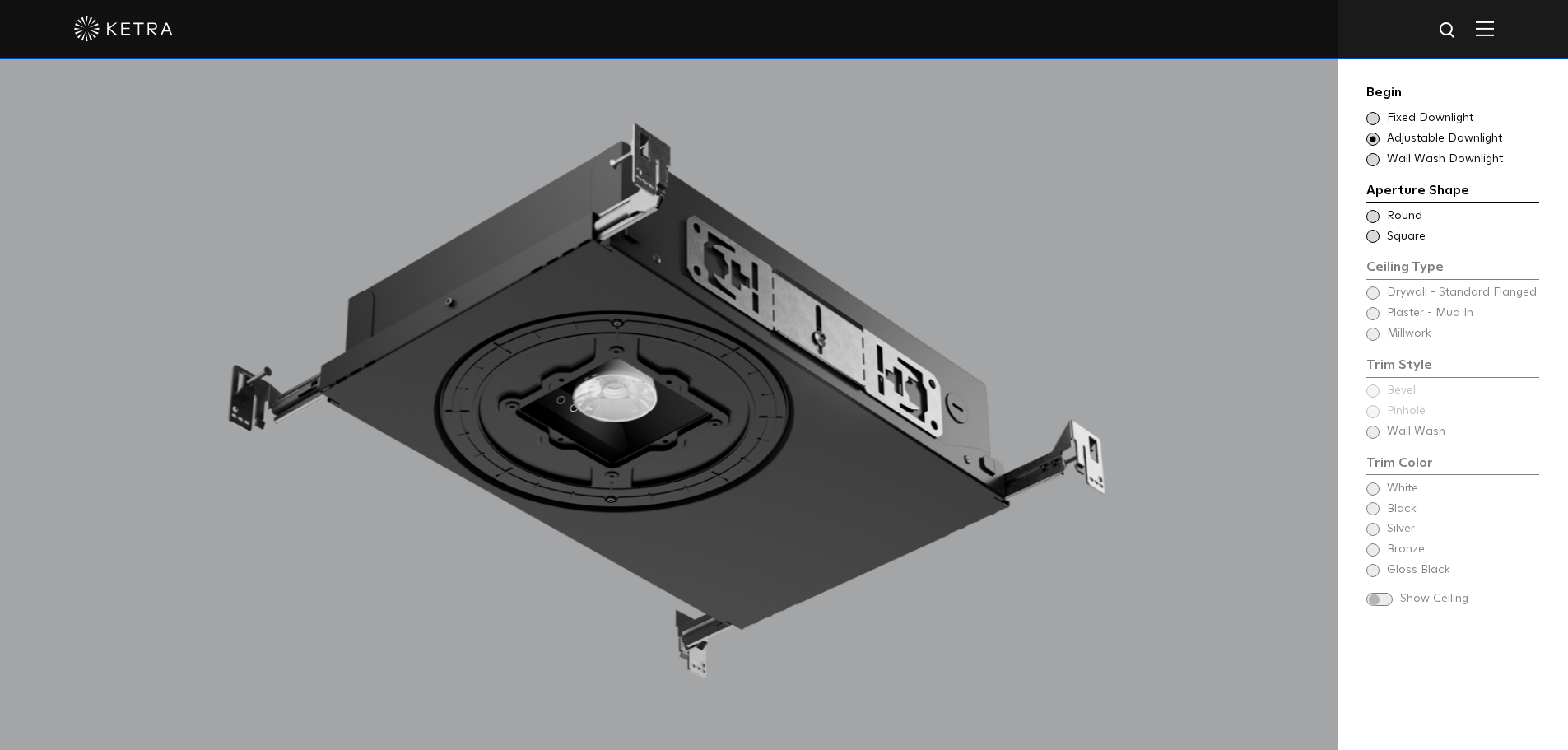
click at [1426, 113] on span "Fixed Downlight" at bounding box center [1462, 118] width 151 height 17
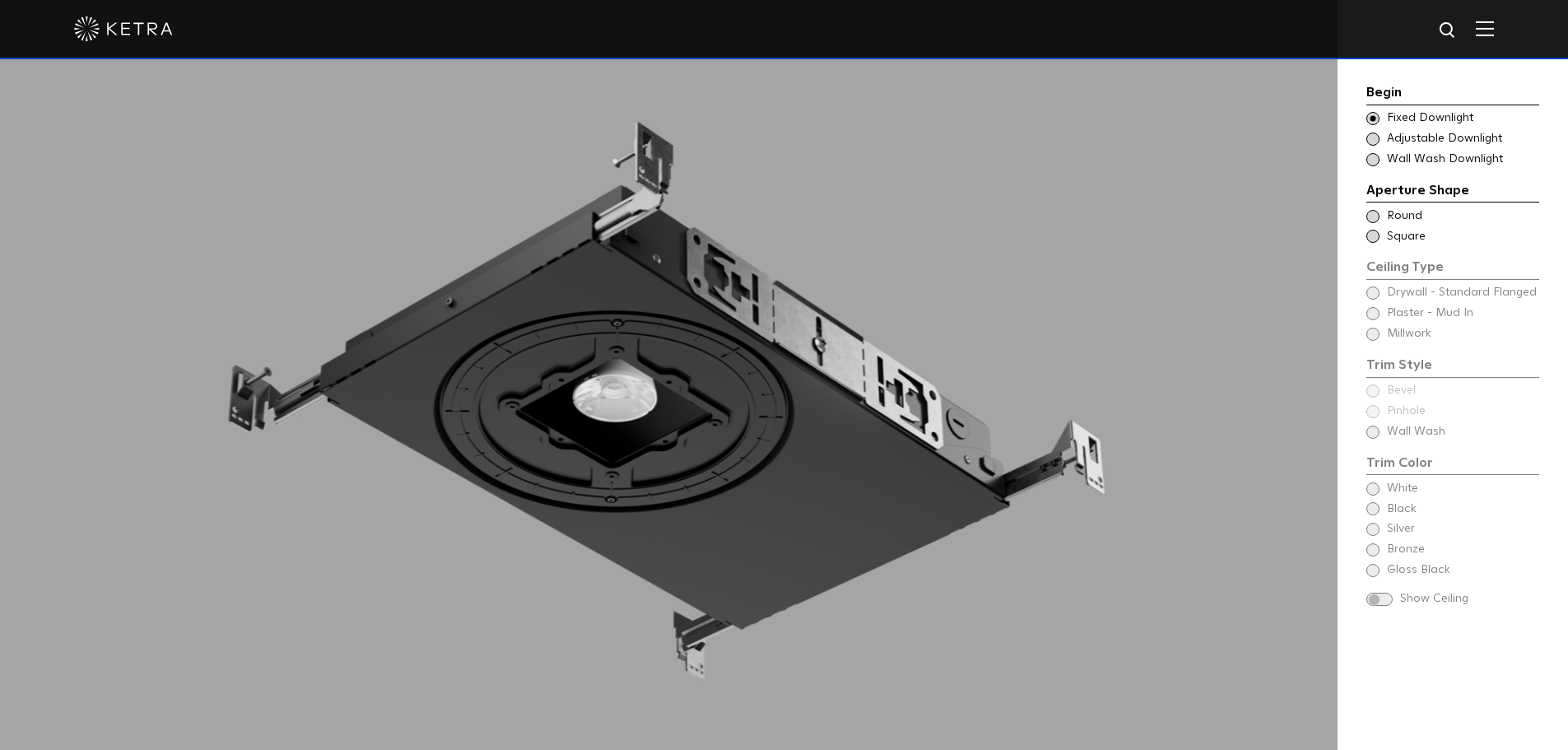
click at [1397, 215] on span "Round" at bounding box center [1462, 216] width 151 height 17
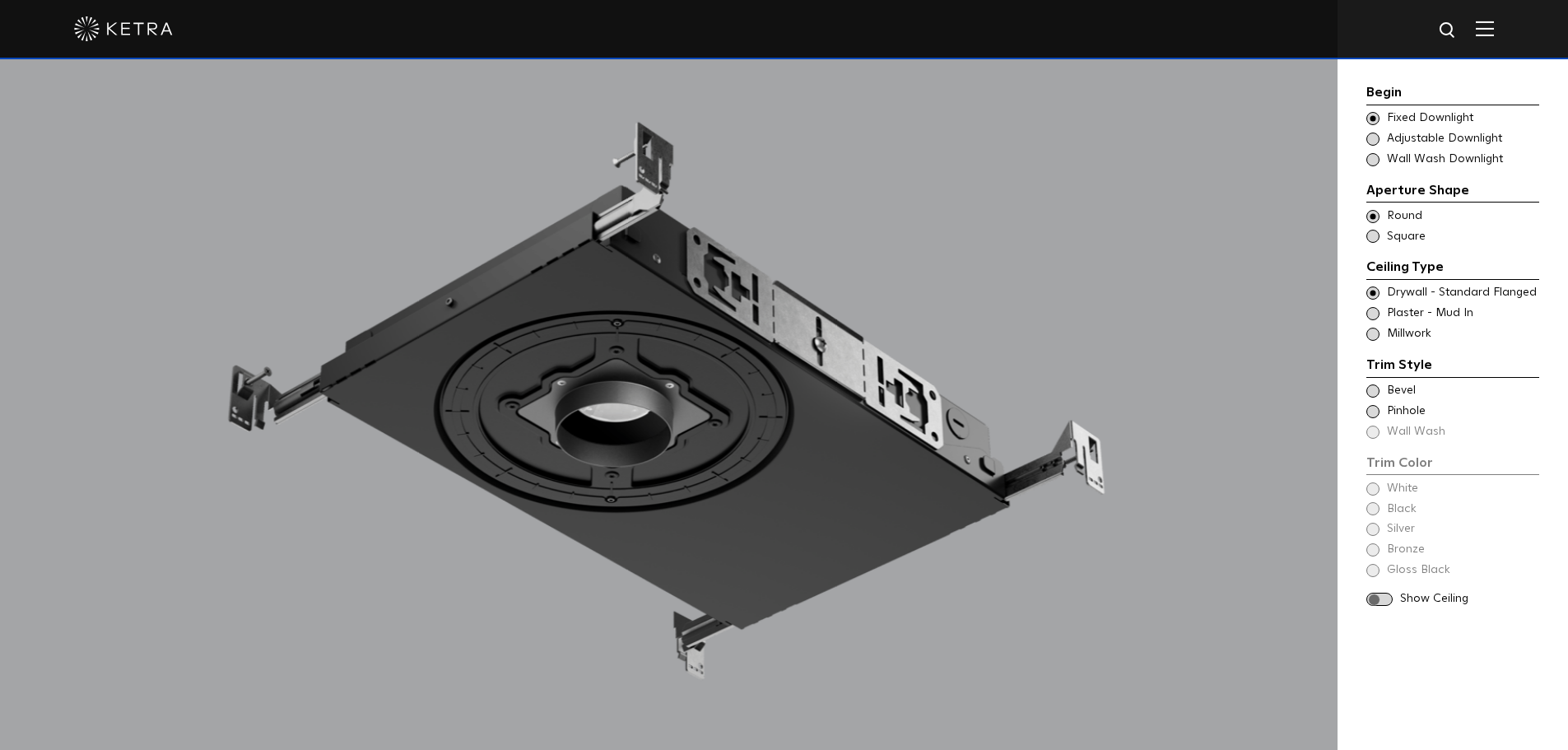
click at [1393, 398] on span "Bevel" at bounding box center [1462, 390] width 151 height 17
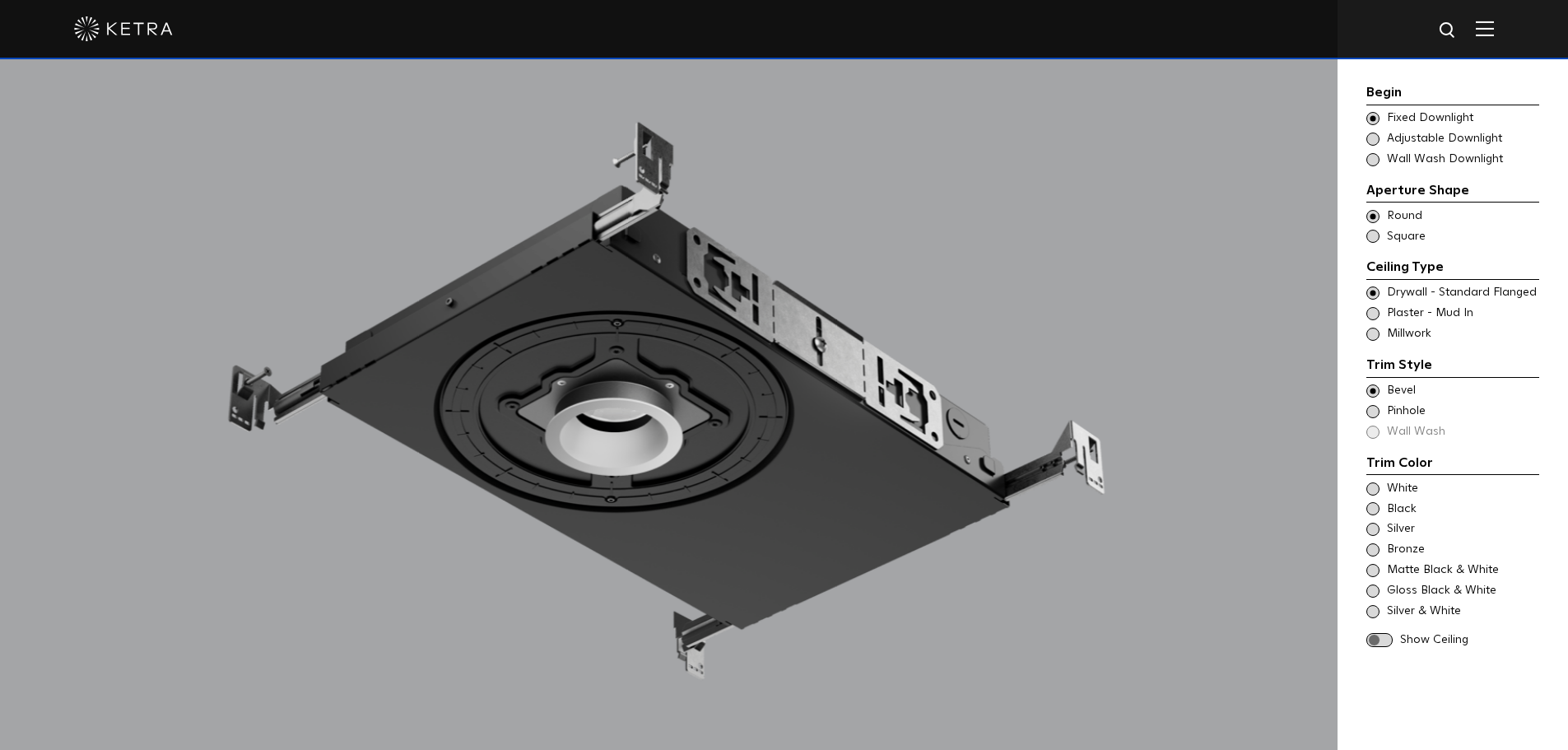
click at [1399, 413] on span "Pinhole" at bounding box center [1462, 411] width 151 height 17
click at [1408, 402] on div "Trim Color - Round - Flanged Bevel Trim Color - Round - Pinhole - Flanged [GEOG…" at bounding box center [1453, 411] width 173 height 58
click at [1393, 389] on span "Bevel" at bounding box center [1462, 390] width 151 height 17
click at [1399, 369] on div "Trim Style" at bounding box center [1453, 367] width 173 height 23
click at [1428, 326] on span "Millwork" at bounding box center [1462, 333] width 151 height 17
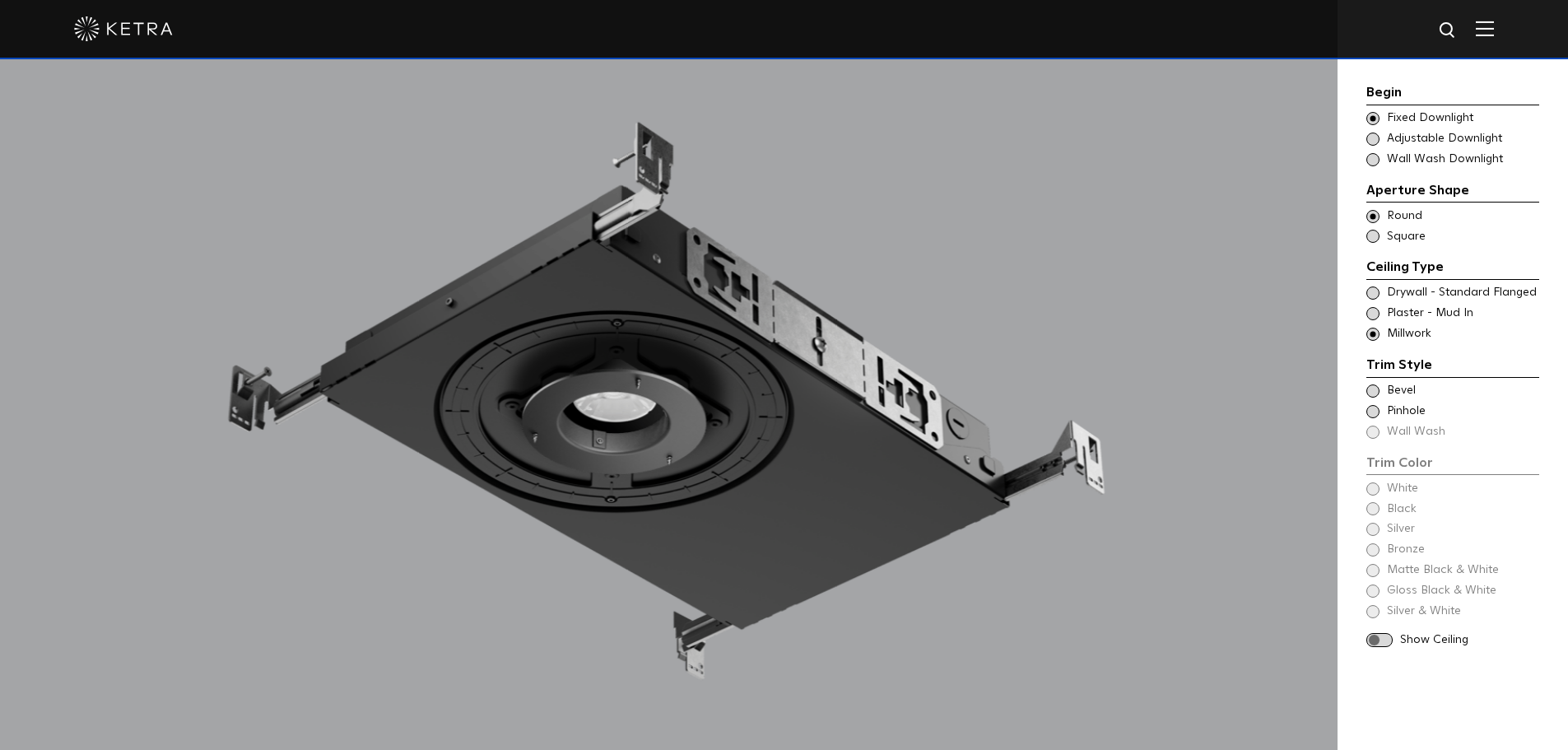
click at [1406, 384] on span "Bevel" at bounding box center [1462, 390] width 151 height 17
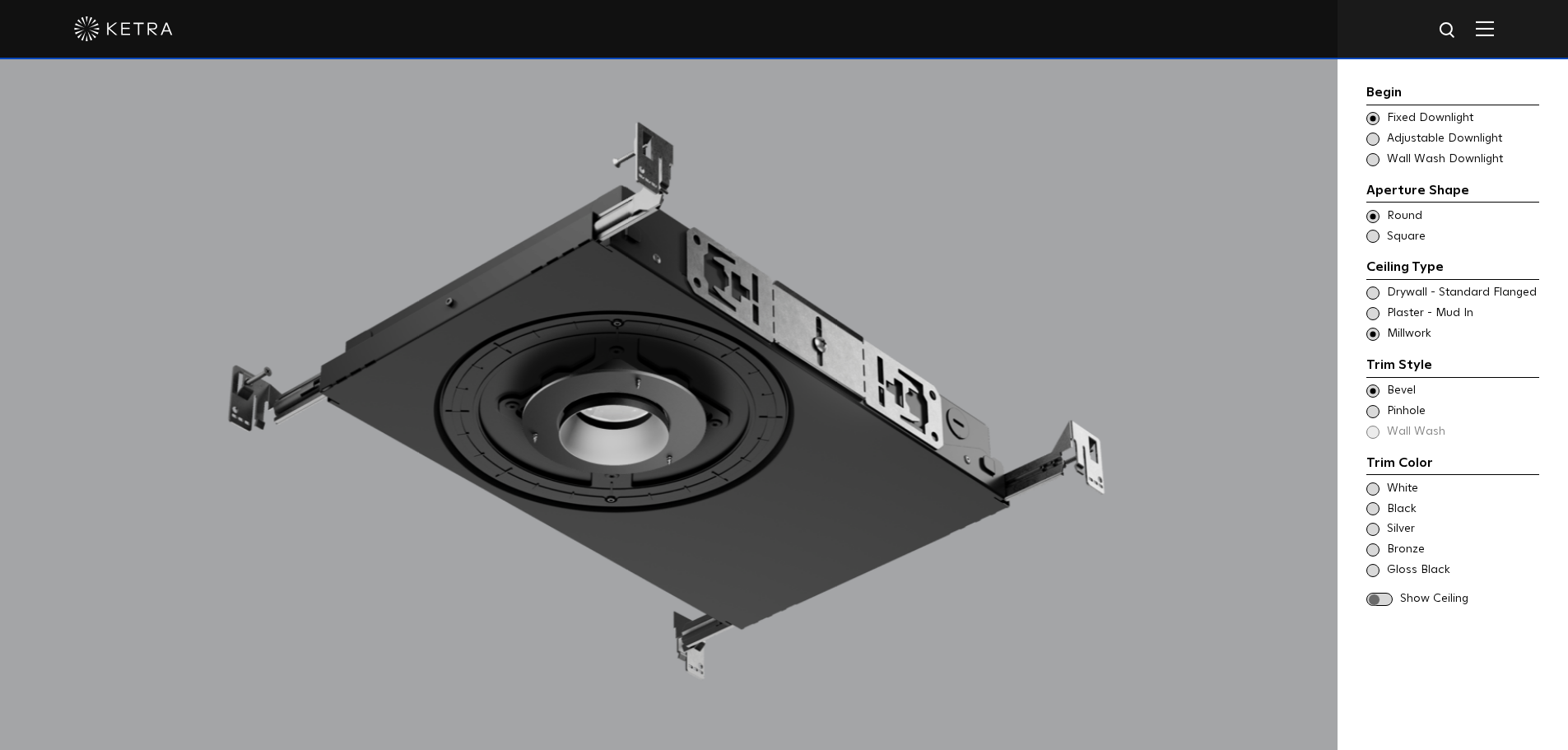
click at [1398, 499] on div "White Black Silver Bronze Gloss Black" at bounding box center [1453, 529] width 173 height 98
click at [1389, 492] on span "White" at bounding box center [1462, 488] width 151 height 17
click at [1380, 511] on div "Black" at bounding box center [1453, 509] width 173 height 17
click at [1376, 538] on div "Silver" at bounding box center [1453, 529] width 173 height 17
click at [1374, 556] on div "Bronze" at bounding box center [1453, 550] width 173 height 17
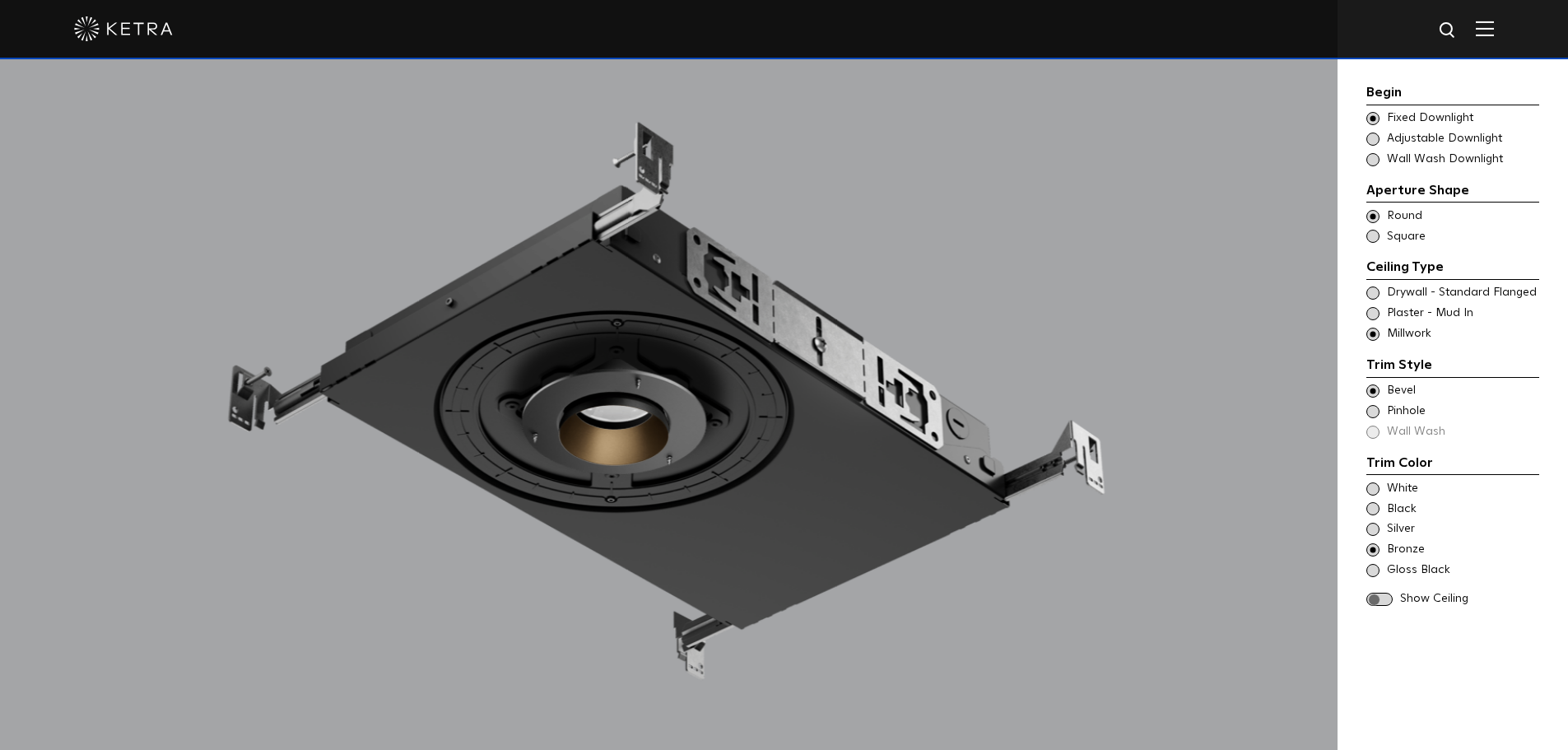
click at [1375, 571] on span at bounding box center [1372, 569] width 13 height 13
click at [1378, 553] on span at bounding box center [1372, 549] width 13 height 13
click at [1426, 647] on div "Begin Choose Aperture Shape Fixed Downlight Choose Aperture Shape Adjustable Do…" at bounding box center [1453, 420] width 173 height 860
click at [1384, 596] on span at bounding box center [1379, 599] width 26 height 14
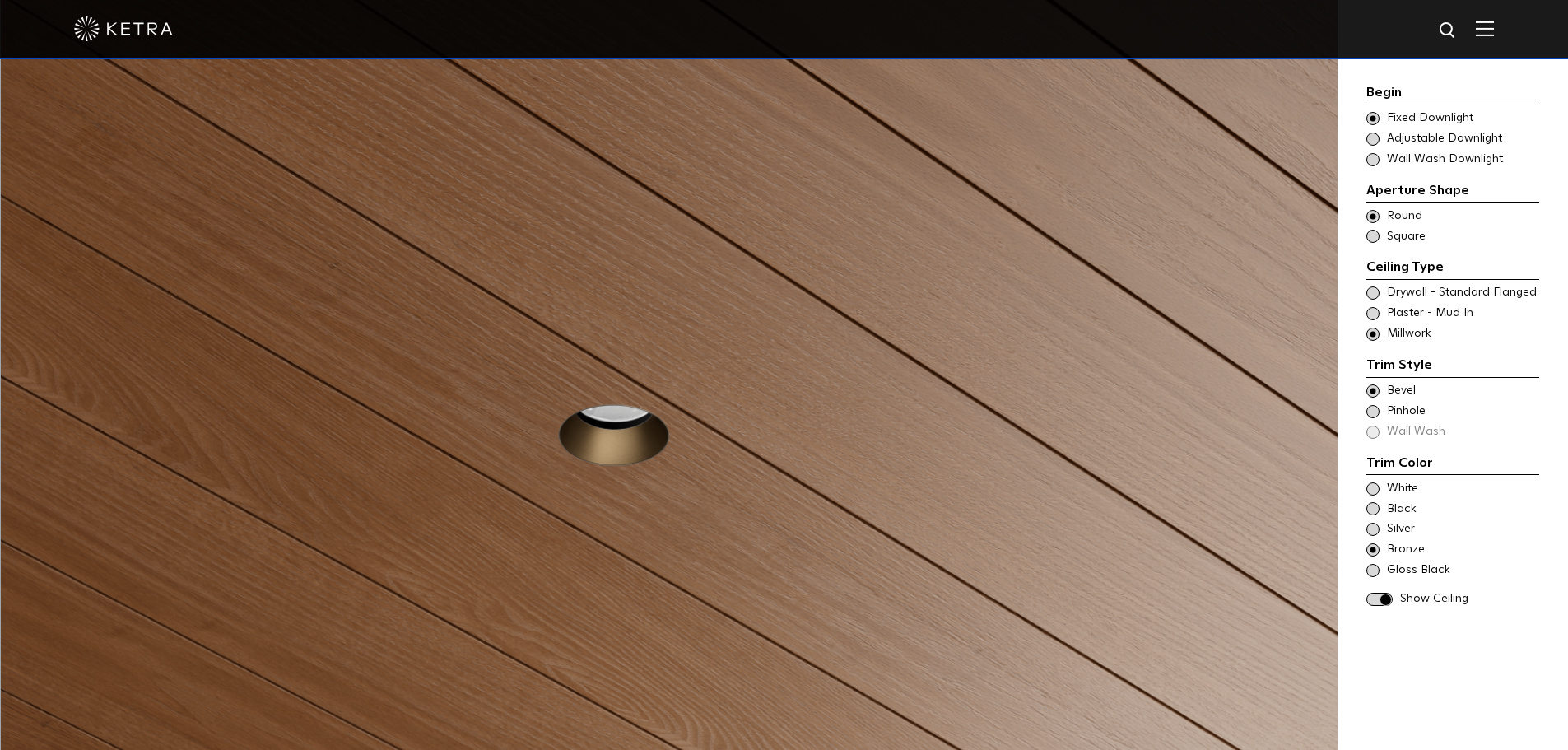
click at [1371, 572] on span at bounding box center [1372, 569] width 13 height 13
click at [1386, 135] on div "Choose Aperture Shape Adjustable Downlight" at bounding box center [1453, 139] width 173 height 17
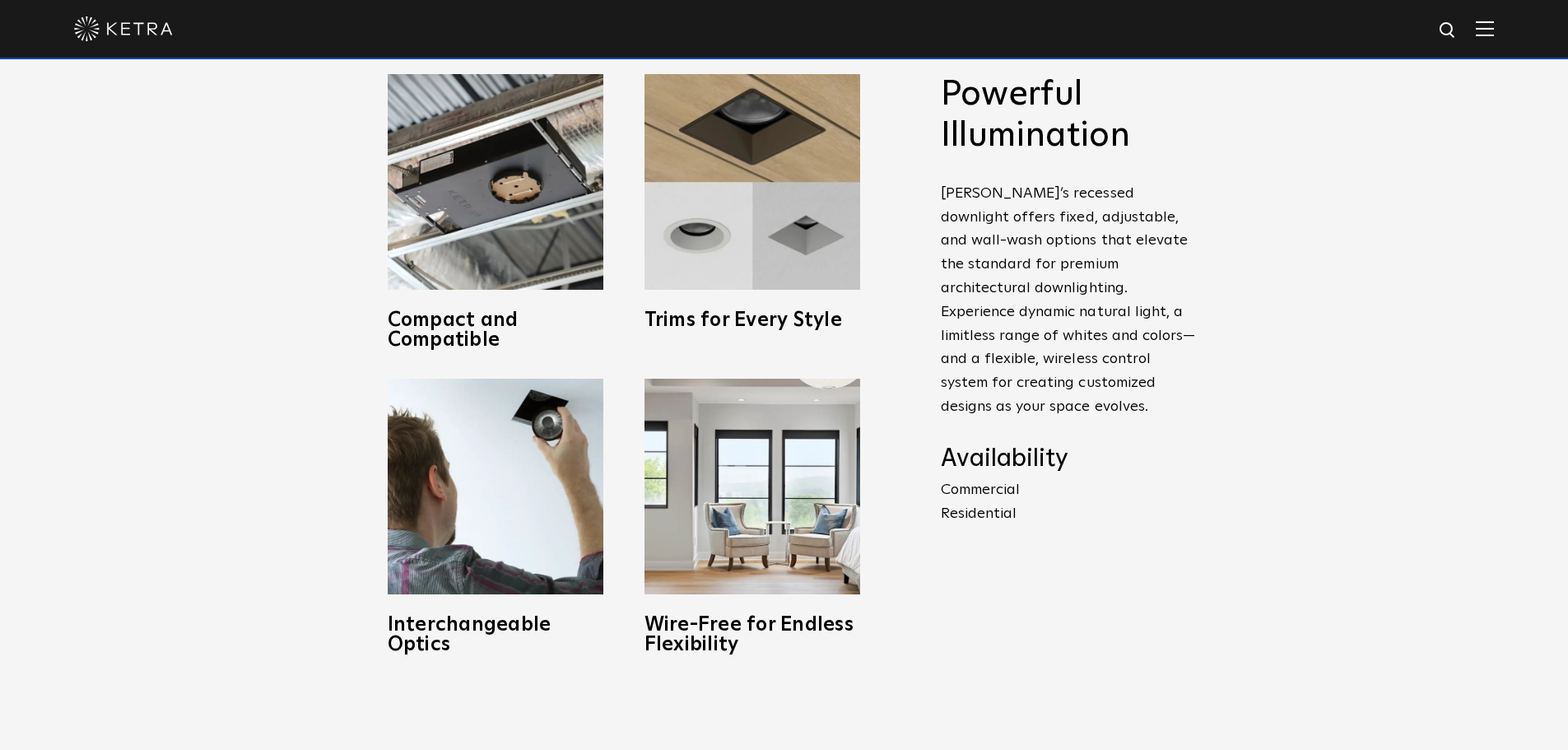
scroll to position [576, 0]
